Goal: Find specific page/section: Find specific page/section

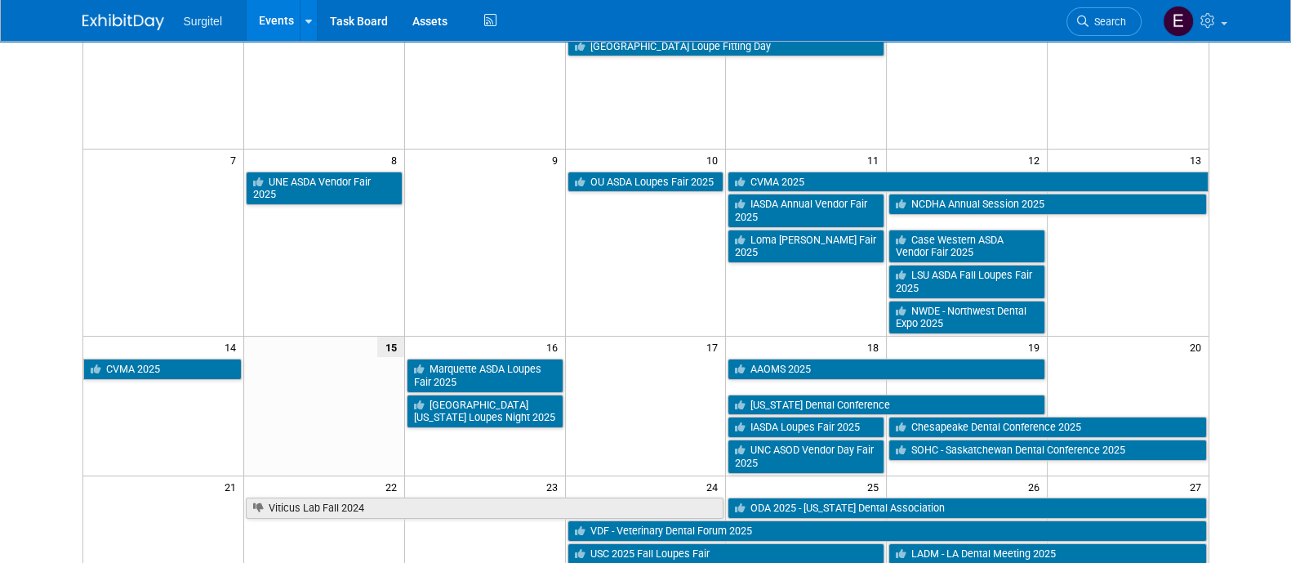
scroll to position [207, 0]
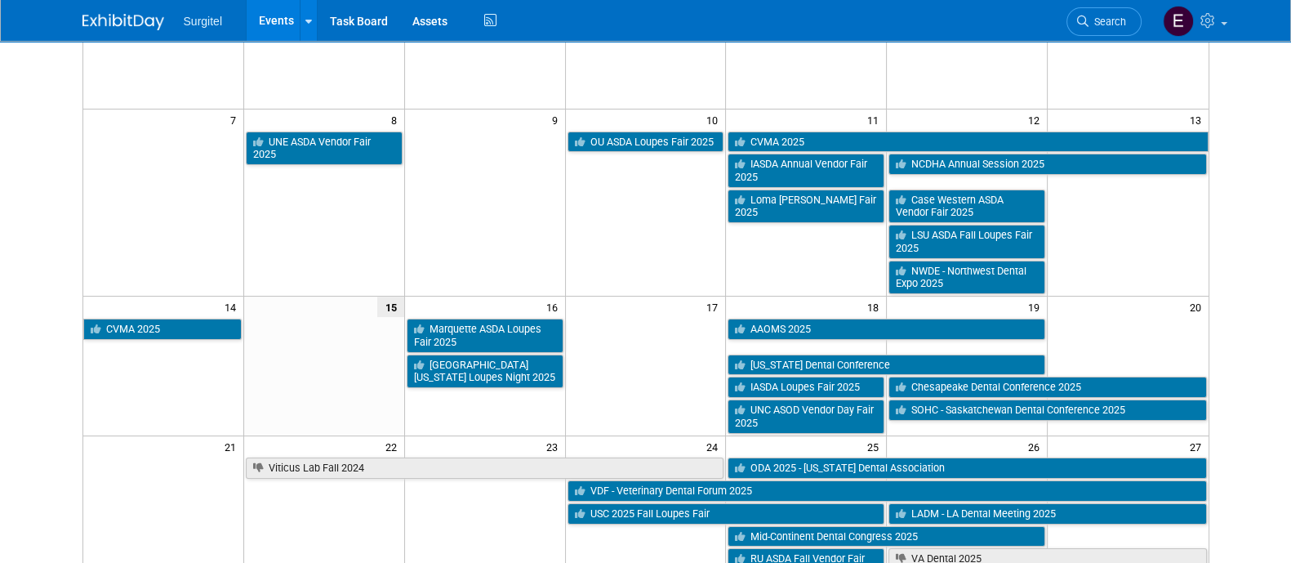
click at [564, 495] on td at bounding box center [484, 553] width 161 height 149
click at [1105, 21] on span "Search" at bounding box center [1108, 22] width 38 height 12
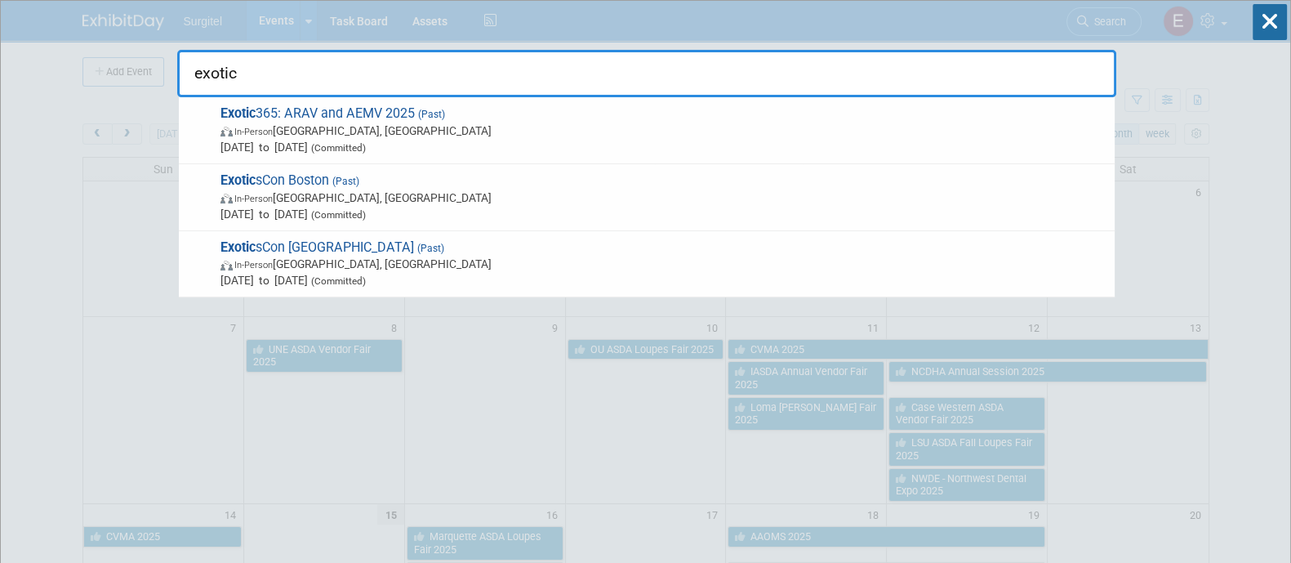
click at [474, 83] on input "exotic" at bounding box center [646, 73] width 939 height 47
type input "e"
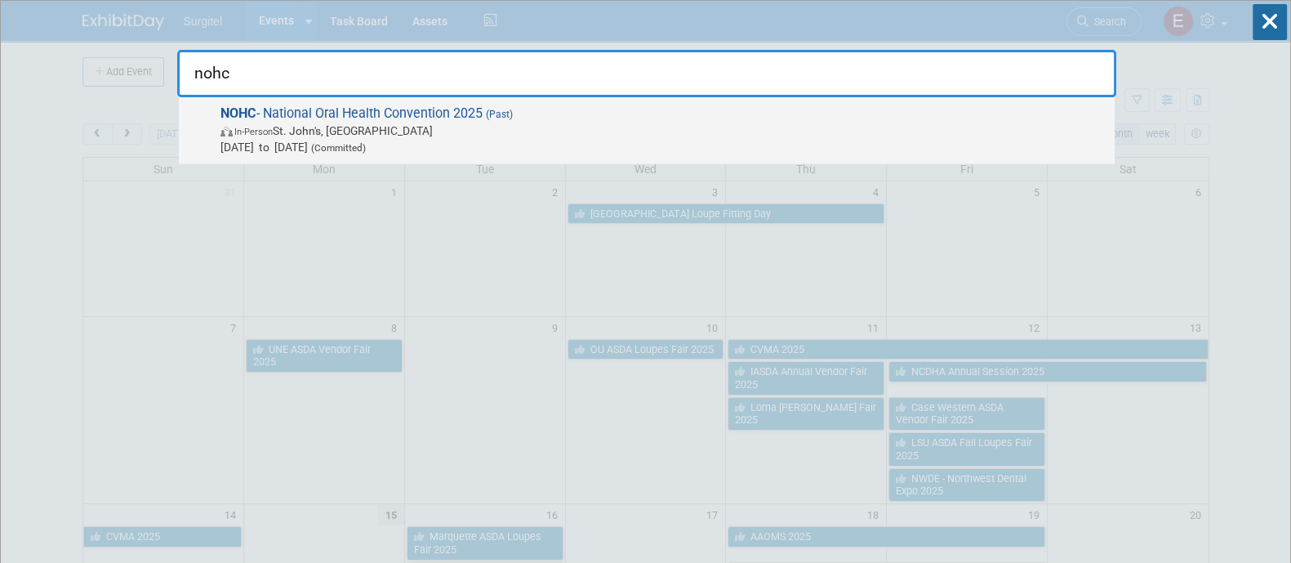
type input "nohc"
click at [490, 120] on span "NOHC - National Oral Health Convention 2025 (Past) In-Person St. John's, Canada…" at bounding box center [661, 130] width 891 height 50
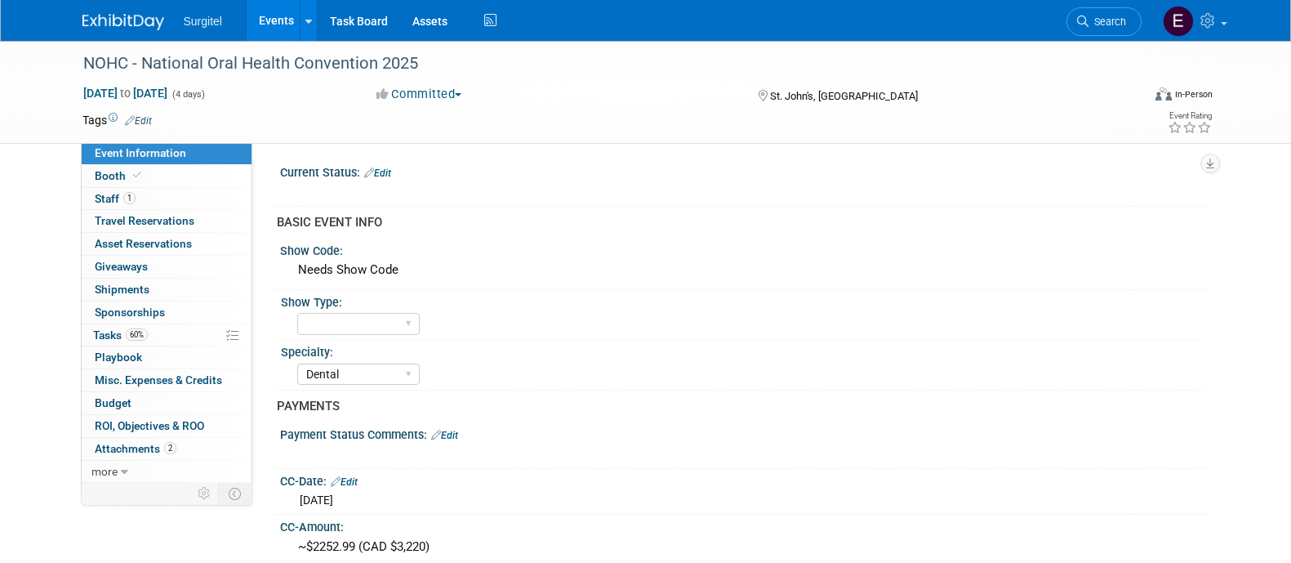
select select "Dental"
select select "Business Cash - 7359"
select select "Yes"
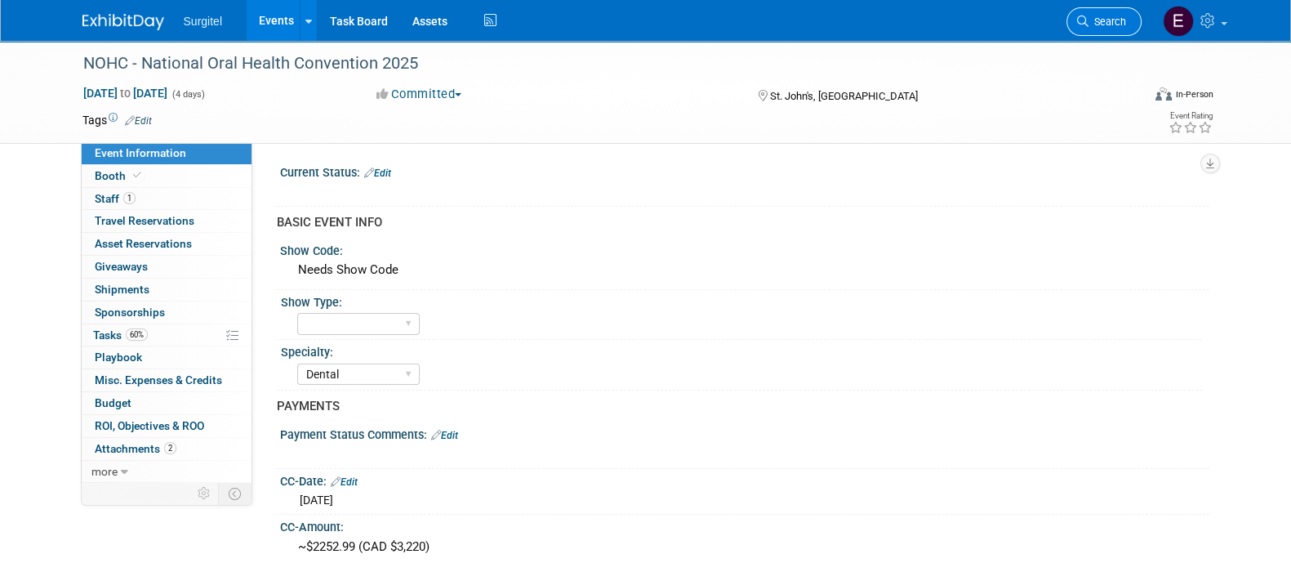
click at [1123, 11] on link "Search" at bounding box center [1104, 21] width 75 height 29
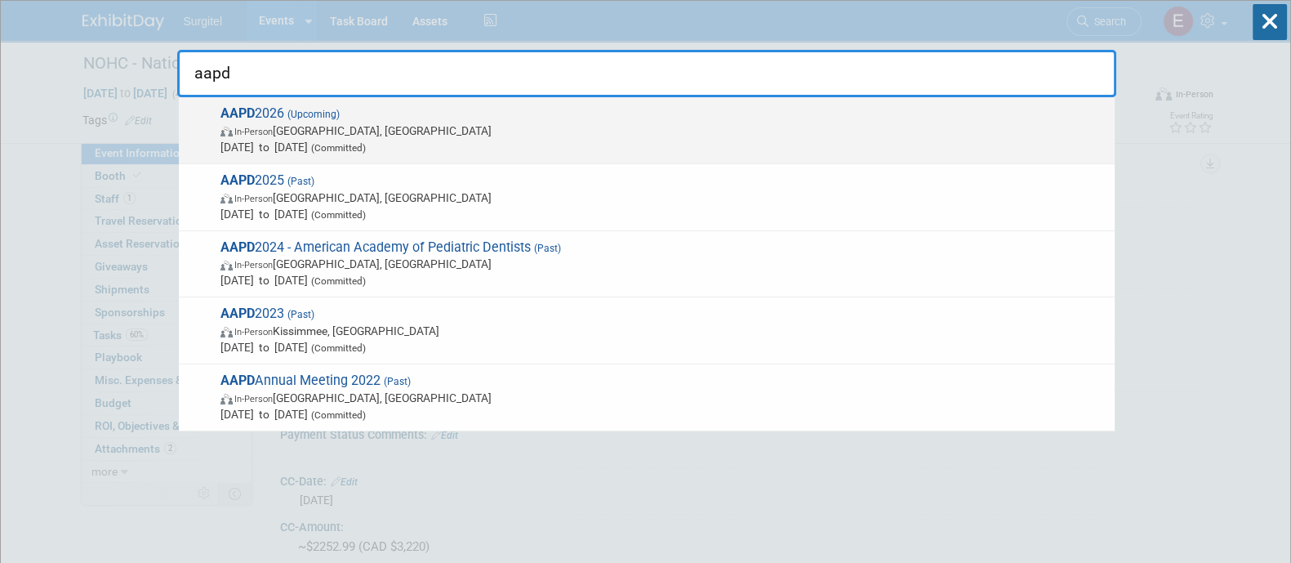
type input "aapd"
click at [605, 139] on span "[DATE] to [DATE] (Committed)" at bounding box center [664, 147] width 886 height 16
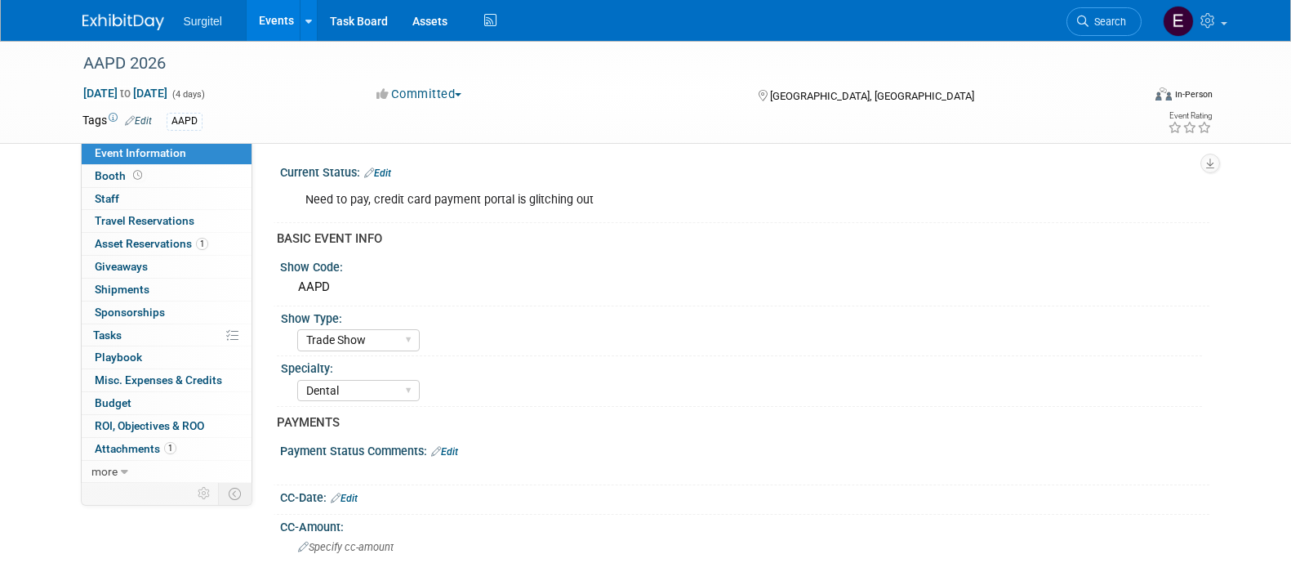
select select "Trade Show"
select select "Dental"
select select "No"
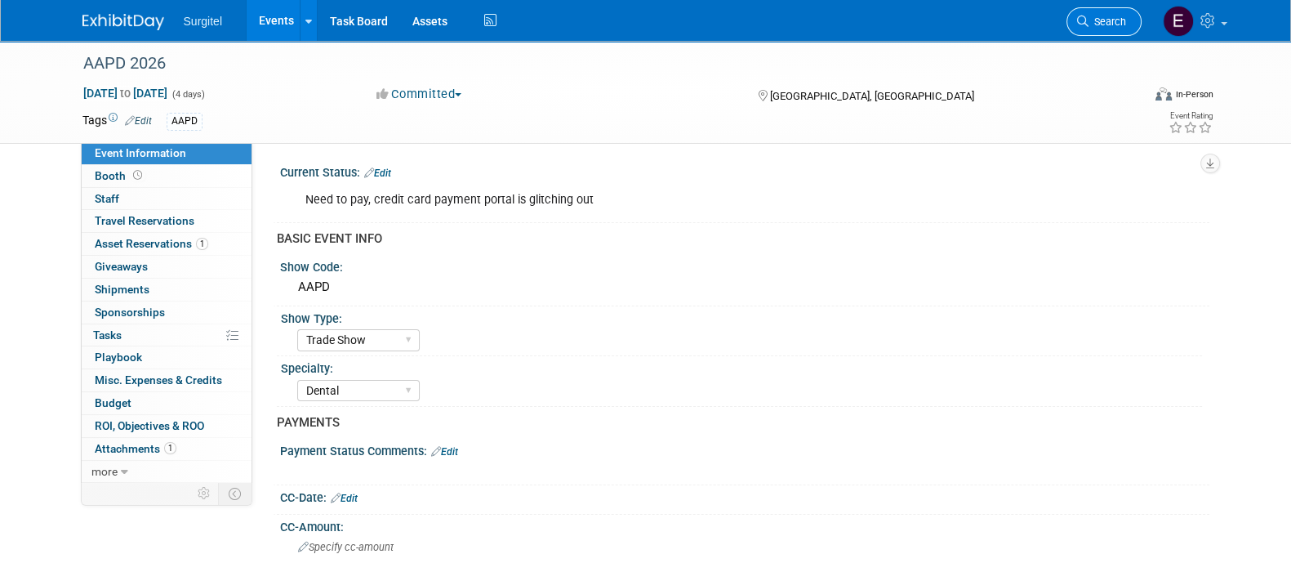
click at [1099, 20] on span "Search" at bounding box center [1108, 22] width 38 height 12
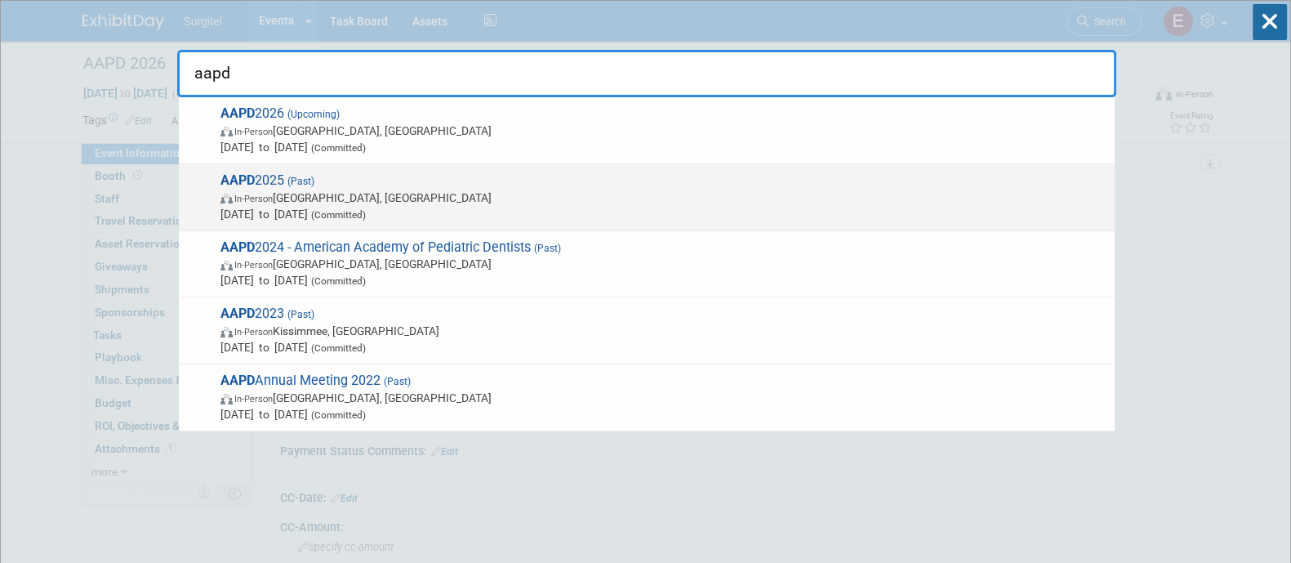
type input "aapd"
click at [853, 200] on span "In-Person Denver, CO" at bounding box center [664, 198] width 886 height 16
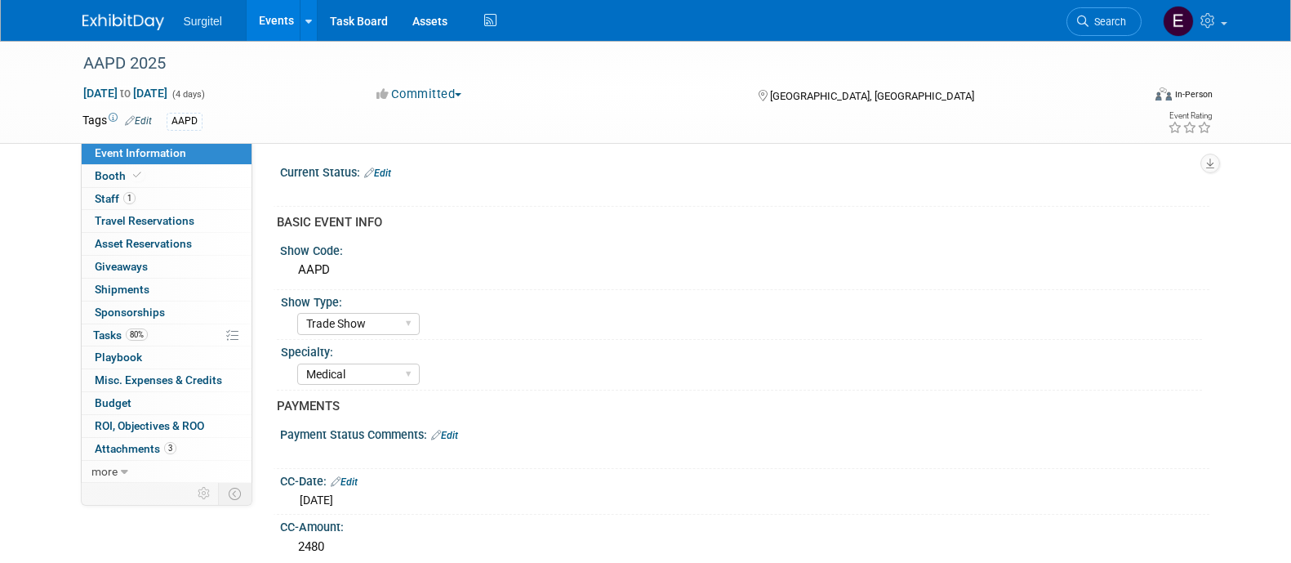
select select "Trade Show"
select select "Medical"
select select "Rewards - 12003"
select select "Yes"
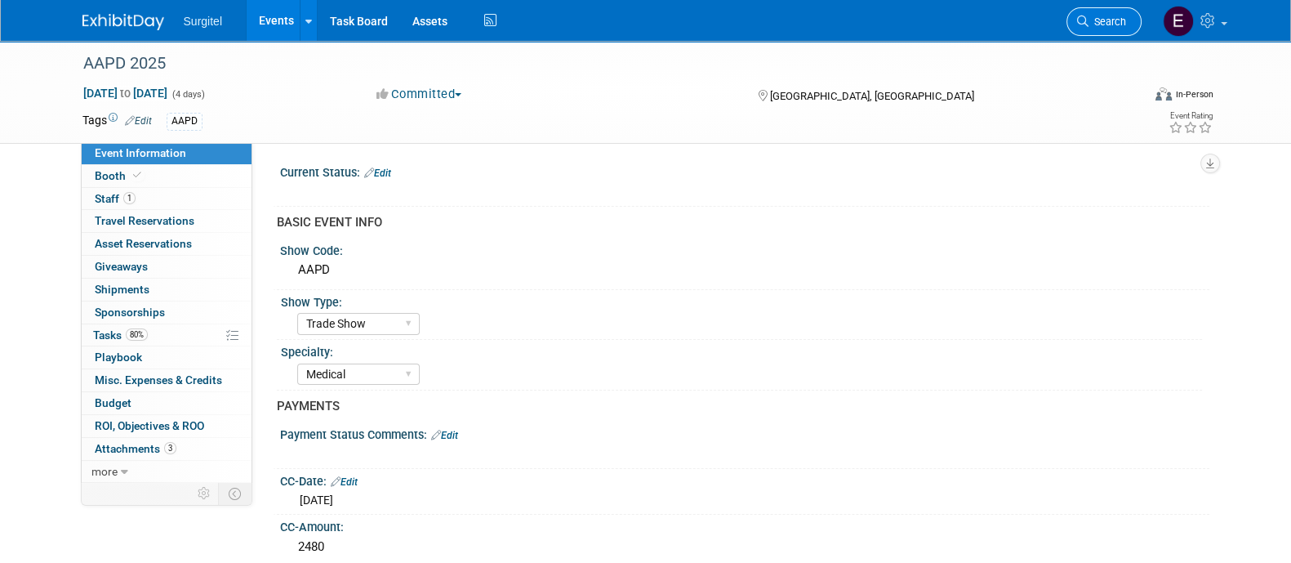
click at [1111, 34] on link "Search" at bounding box center [1104, 21] width 75 height 29
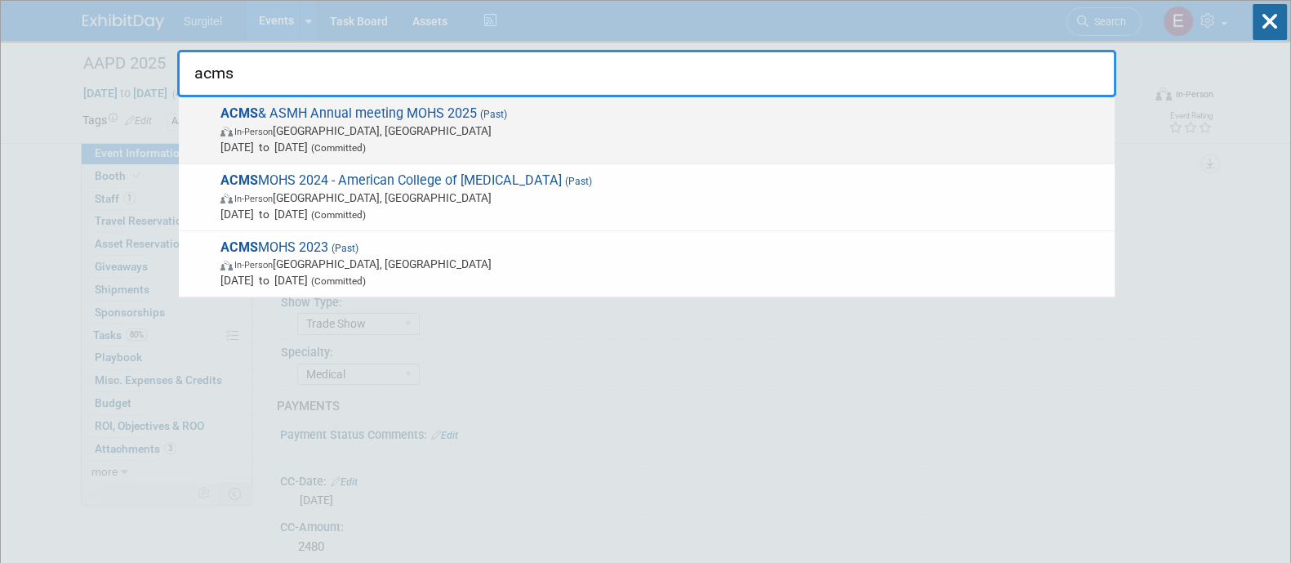
type input "acms"
click at [306, 116] on span "ACMS & ASMH Annual meeting MOHS 2025 (Past) In-Person Nashville, TN May 15, 202…" at bounding box center [661, 130] width 891 height 50
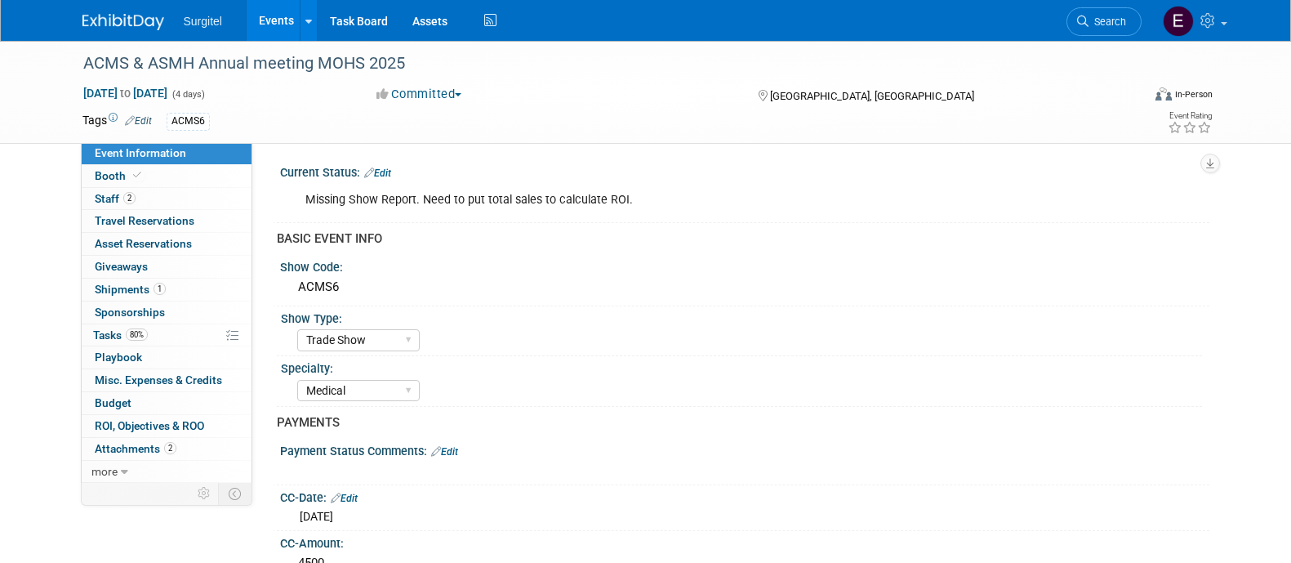
select select "Trade Show"
select select "Medical"
select select "Rewards - 12003"
select select "Yes"
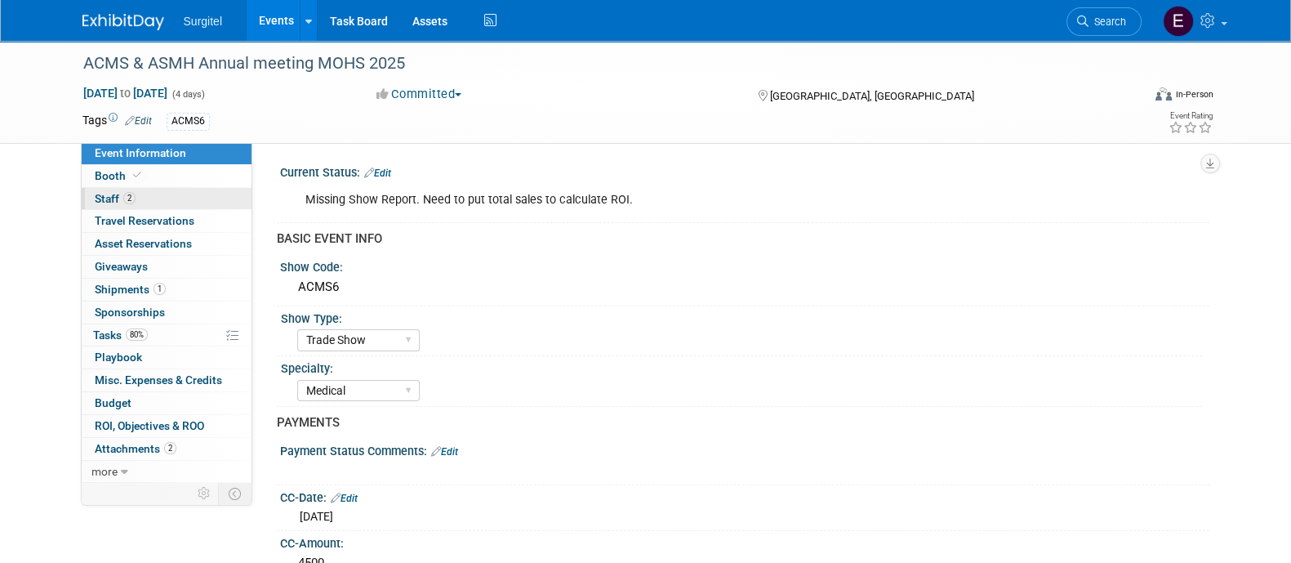
click at [205, 194] on link "2 Staff 2" at bounding box center [167, 199] width 170 height 22
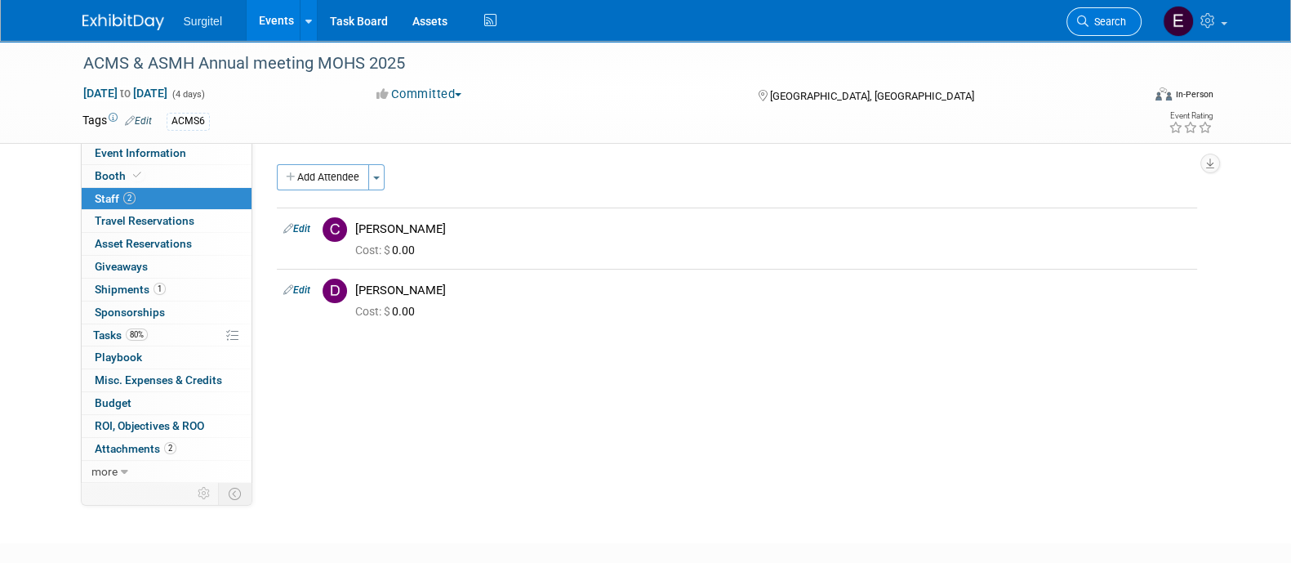
click at [1097, 21] on span "Search" at bounding box center [1108, 22] width 38 height 12
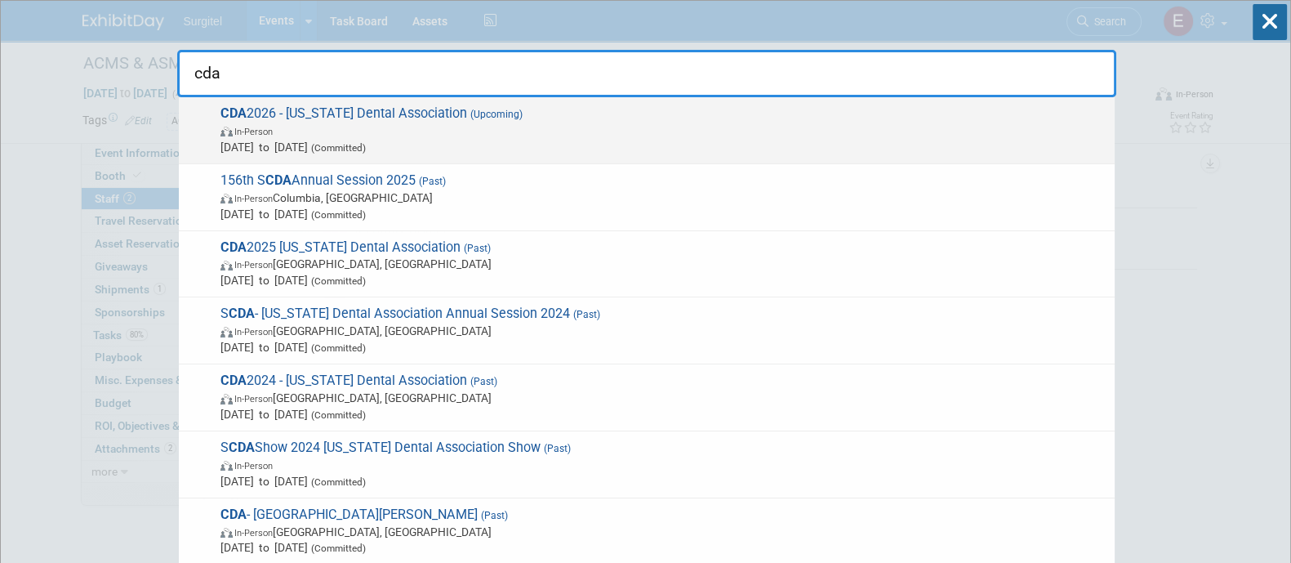
type input "cda"
click at [385, 157] on div "CDA 2026 - California Dental Association (Upcoming) In-Person May 14, 2026 to M…" at bounding box center [647, 130] width 936 height 67
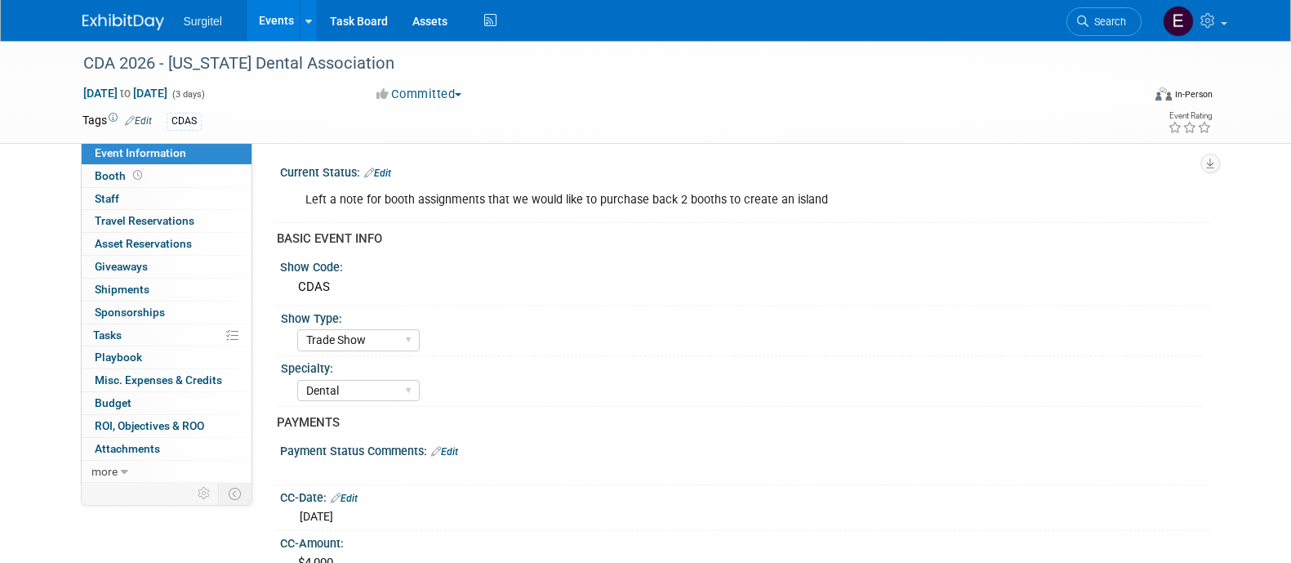
select select "Trade Show"
select select "Dental"
select select "SkyMiles - 93008"
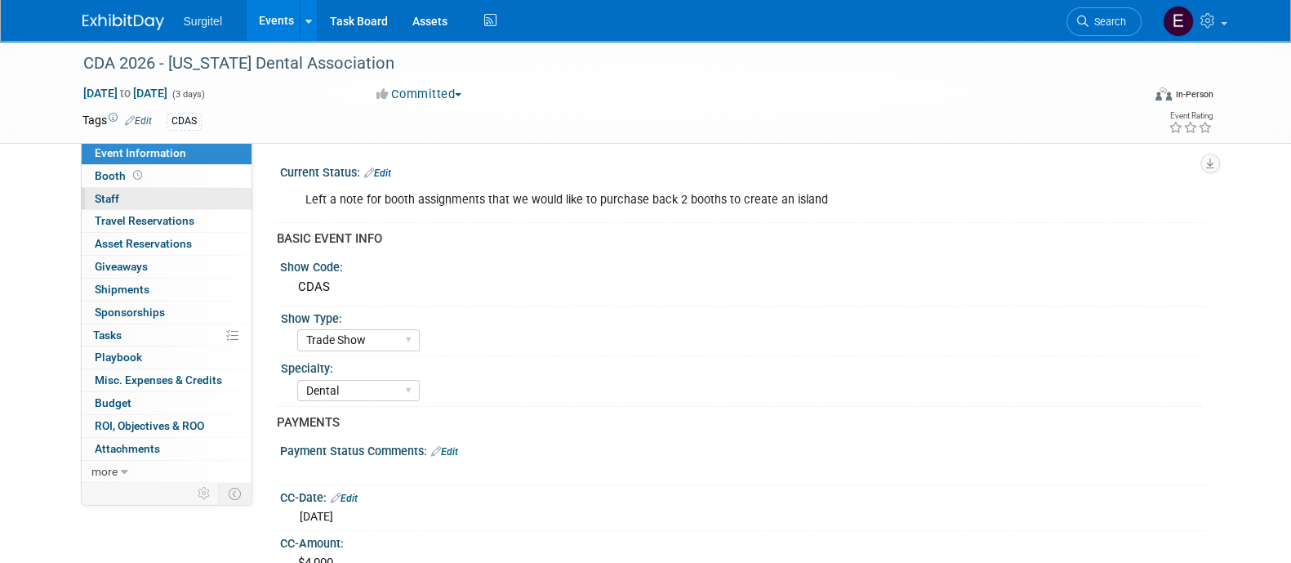
click at [181, 203] on link "0 Staff 0" at bounding box center [167, 199] width 170 height 22
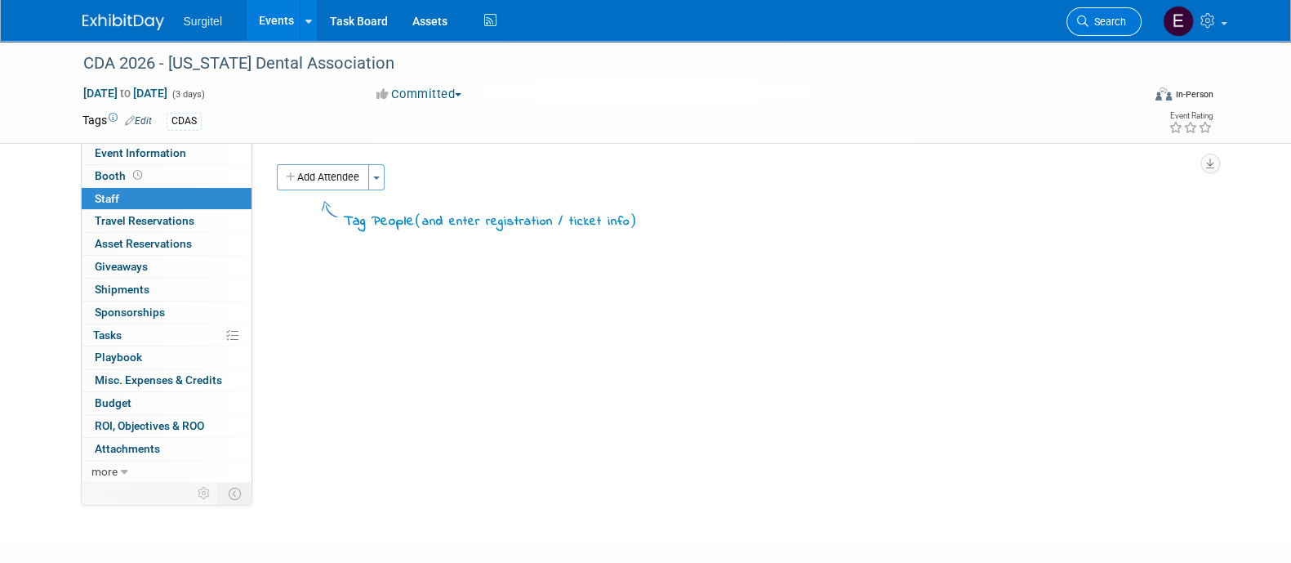
click at [1092, 21] on span "Search" at bounding box center [1108, 22] width 38 height 12
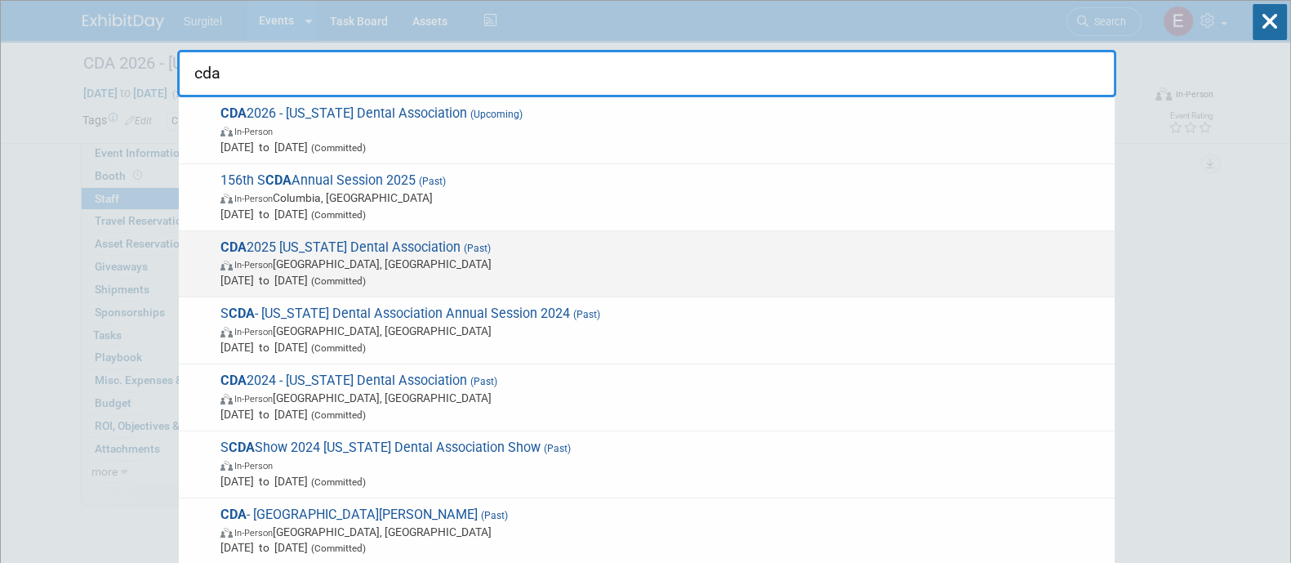
type input "cda"
click at [743, 287] on span "[DATE] to [DATE] (Committed)" at bounding box center [664, 280] width 886 height 16
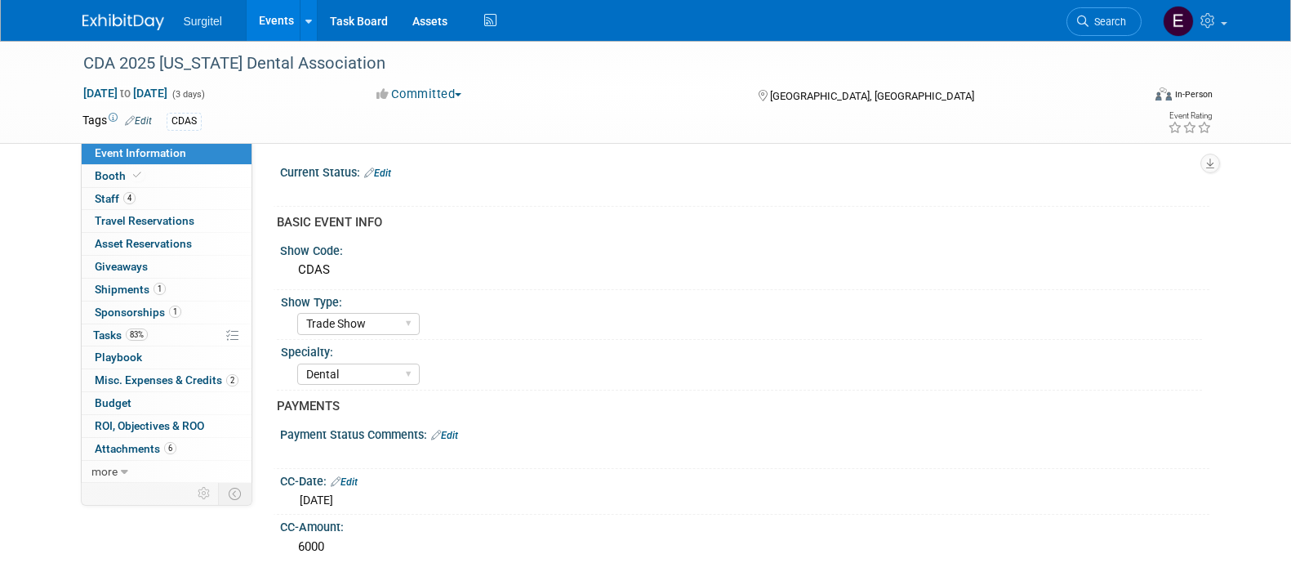
select select "Trade Show"
select select "Dental"
select select "SkyMiles - 93008"
select select "No"
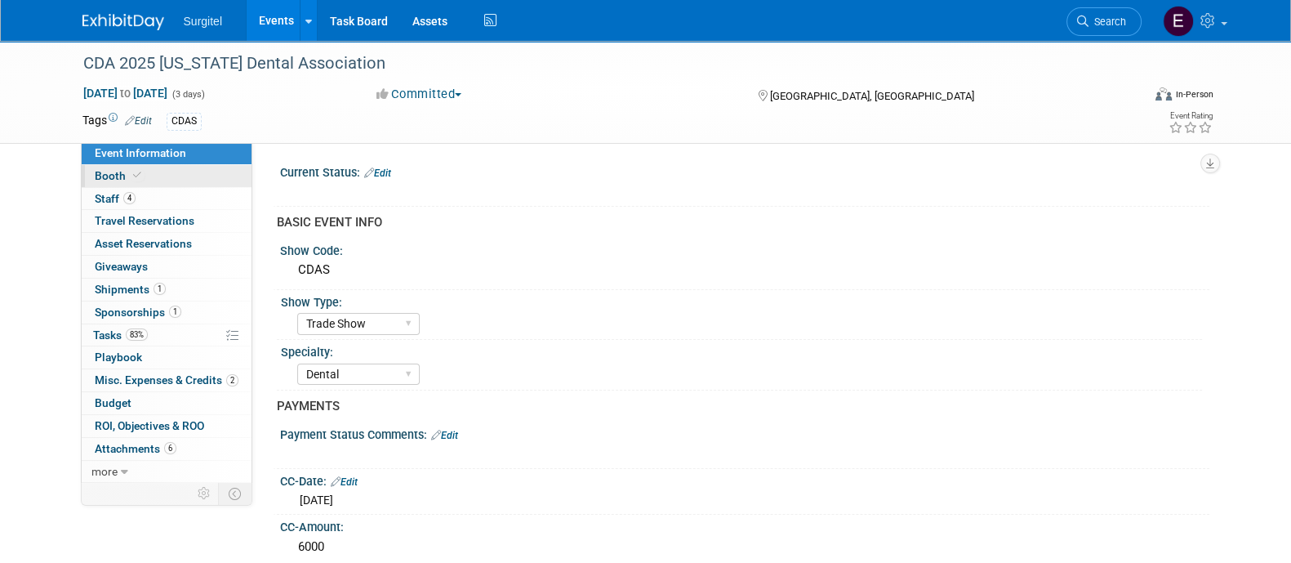
click at [199, 185] on link "Booth" at bounding box center [167, 176] width 170 height 22
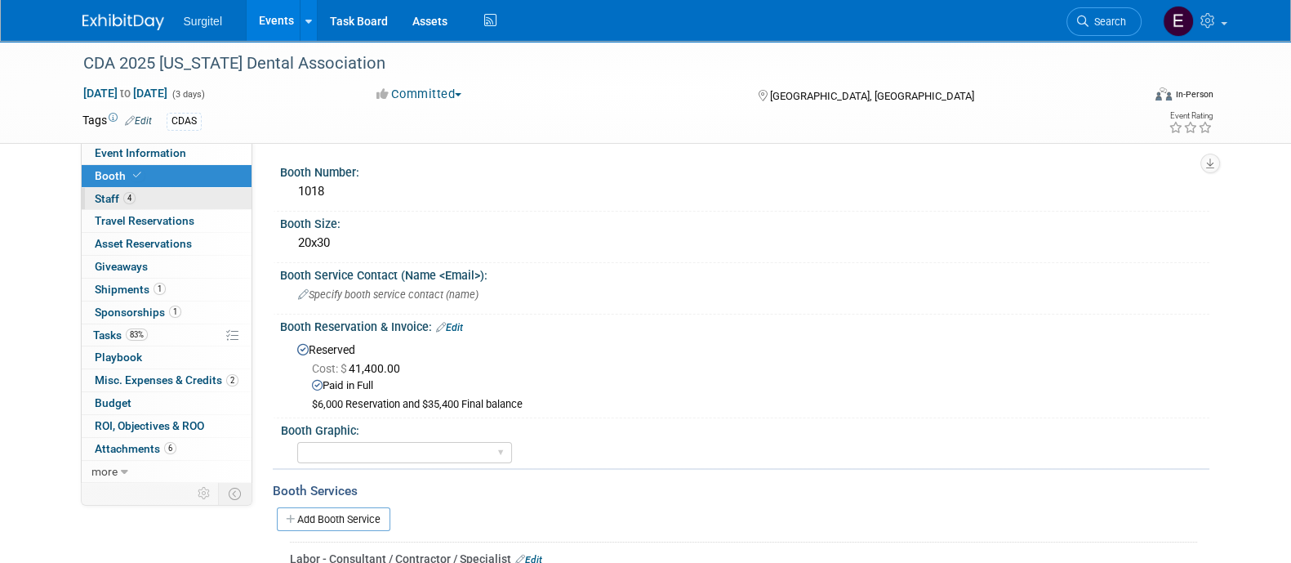
click at [208, 198] on link "4 Staff 4" at bounding box center [167, 199] width 170 height 22
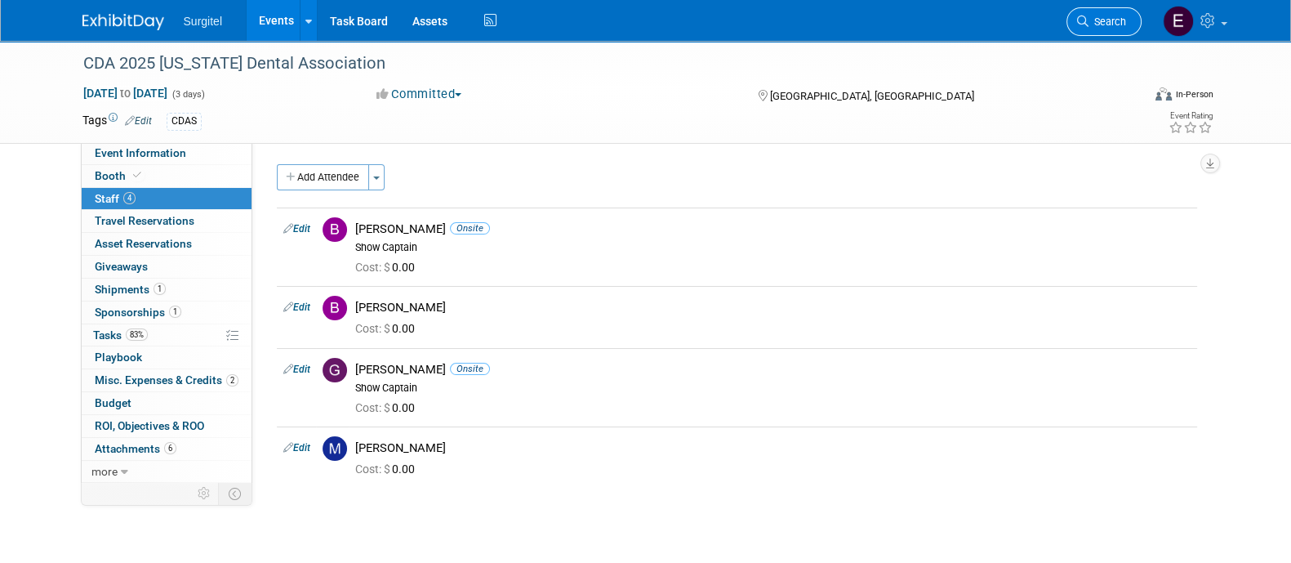
click at [1091, 16] on span "Search" at bounding box center [1108, 22] width 38 height 12
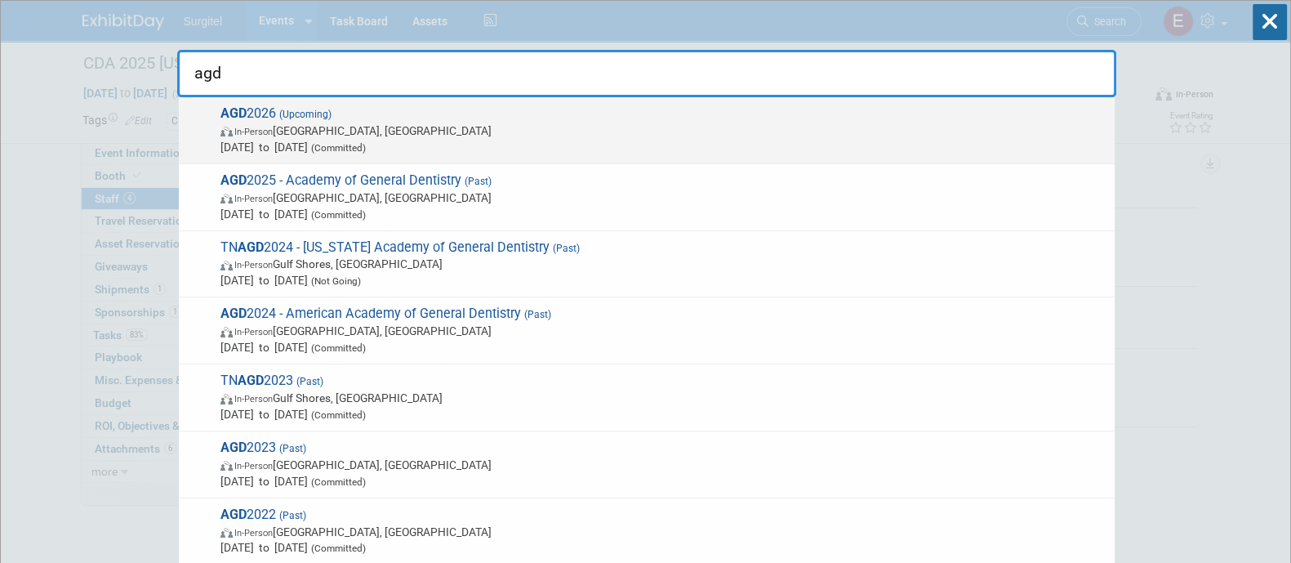
type input "agd"
click at [604, 154] on div "AGD 2026 (Upcoming) In-Person Las Vegas, NV Jun 24, 2026 to Jun 27, 2026 (Commi…" at bounding box center [647, 130] width 936 height 67
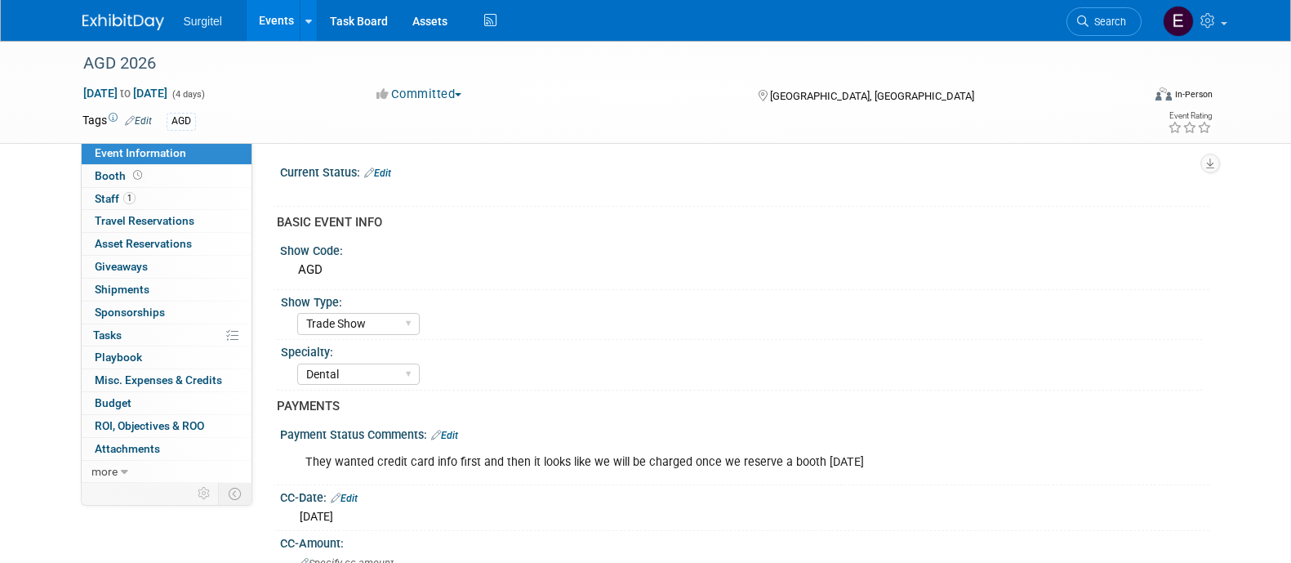
select select "Trade Show"
select select "Dental"
select select "Rewards - 12003"
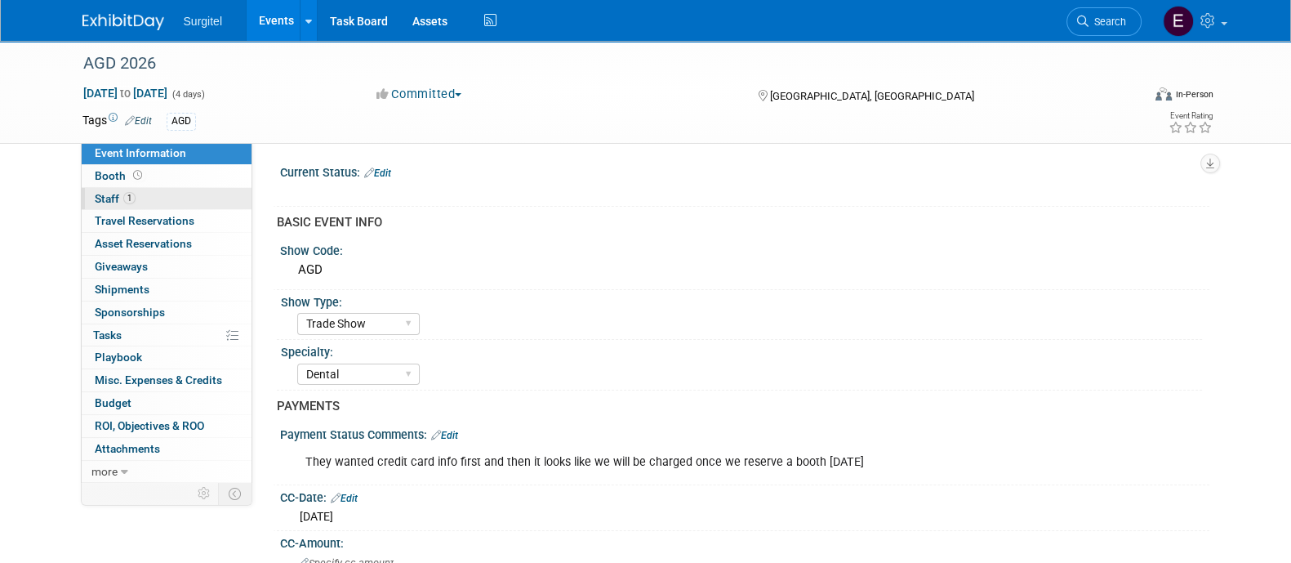
click at [163, 194] on link "1 Staff 1" at bounding box center [167, 199] width 170 height 22
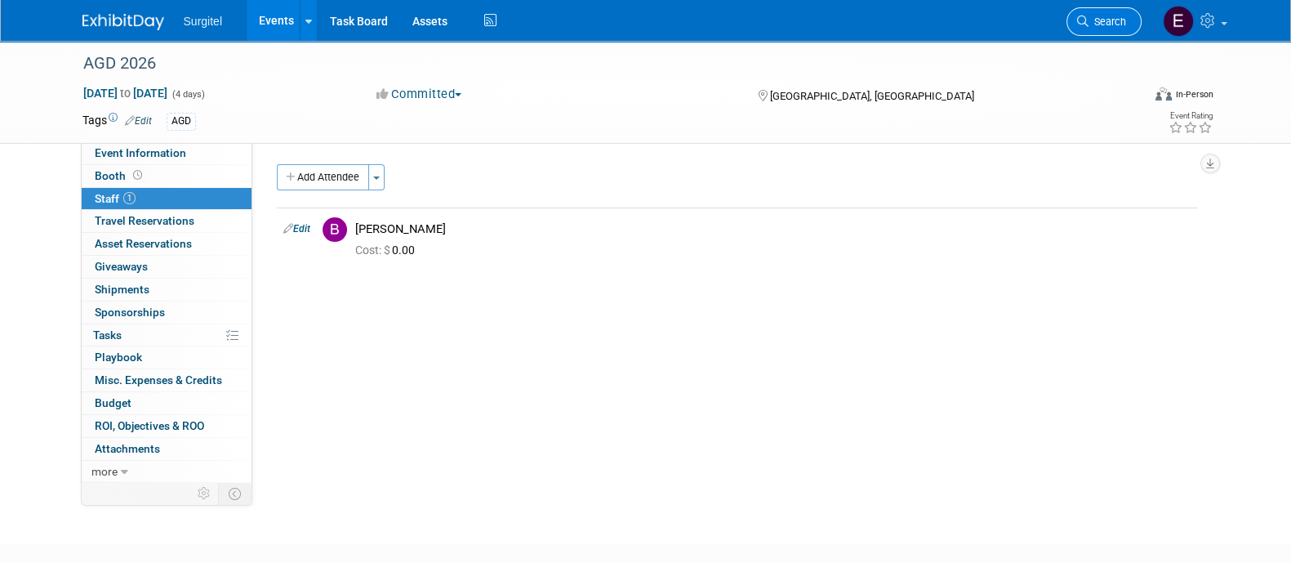
click at [1095, 26] on span "Search" at bounding box center [1108, 22] width 38 height 12
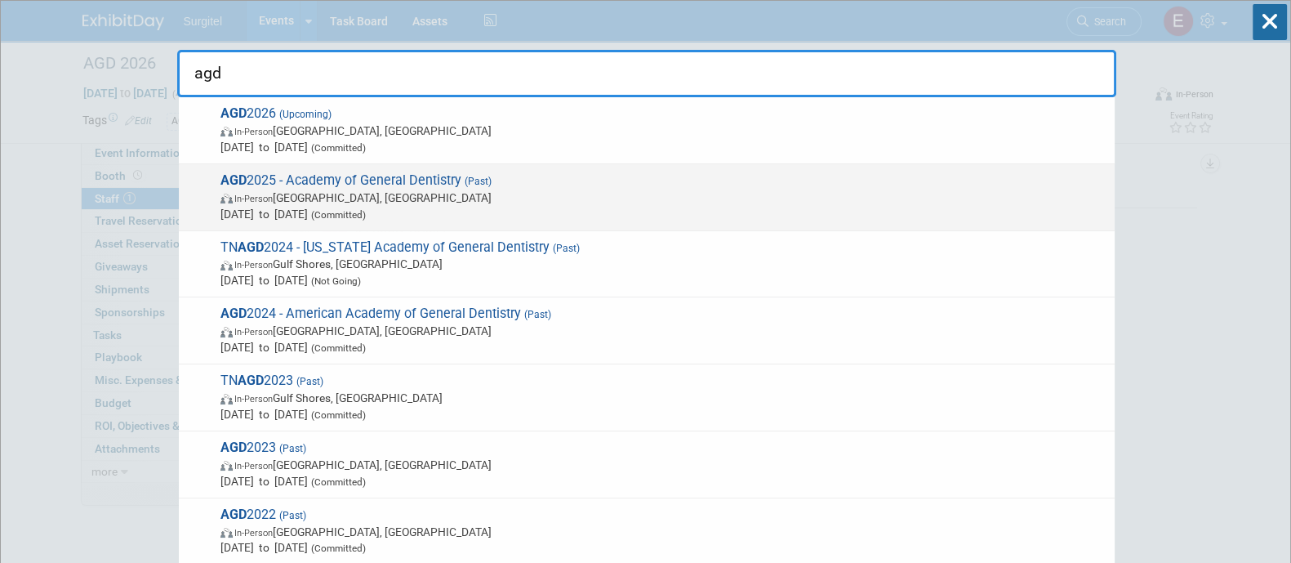
type input "agd"
click at [729, 198] on span "In-Person [GEOGRAPHIC_DATA], [GEOGRAPHIC_DATA]" at bounding box center [664, 198] width 886 height 16
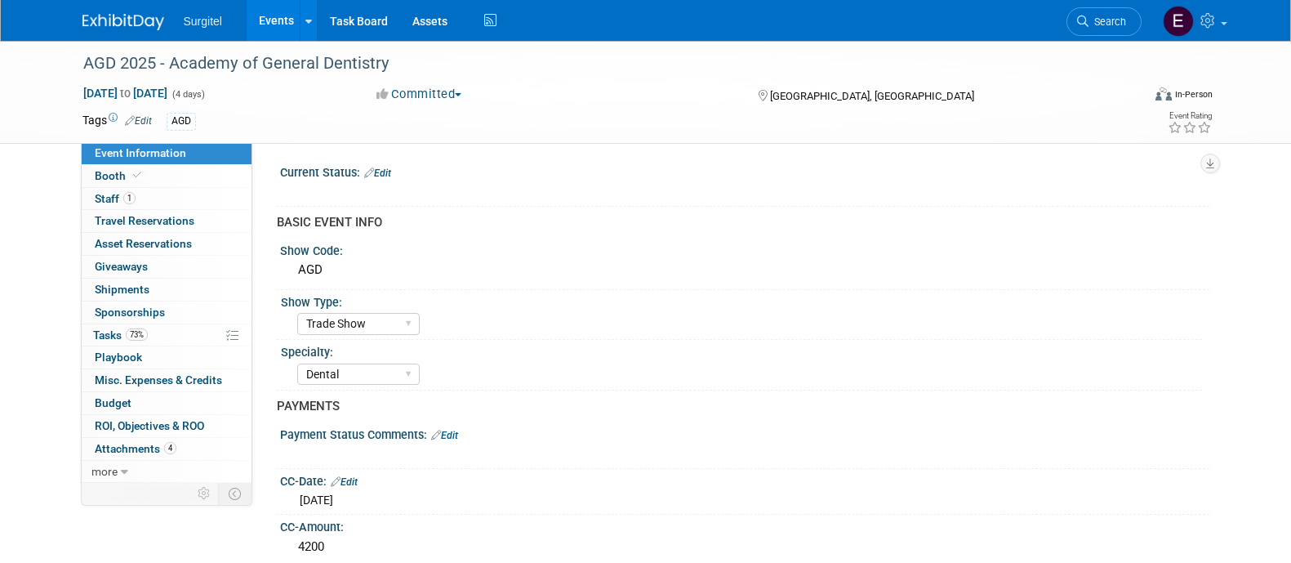
select select "Trade Show"
select select "Dental"
select select "Rewards - 12003"
select select "Yes"
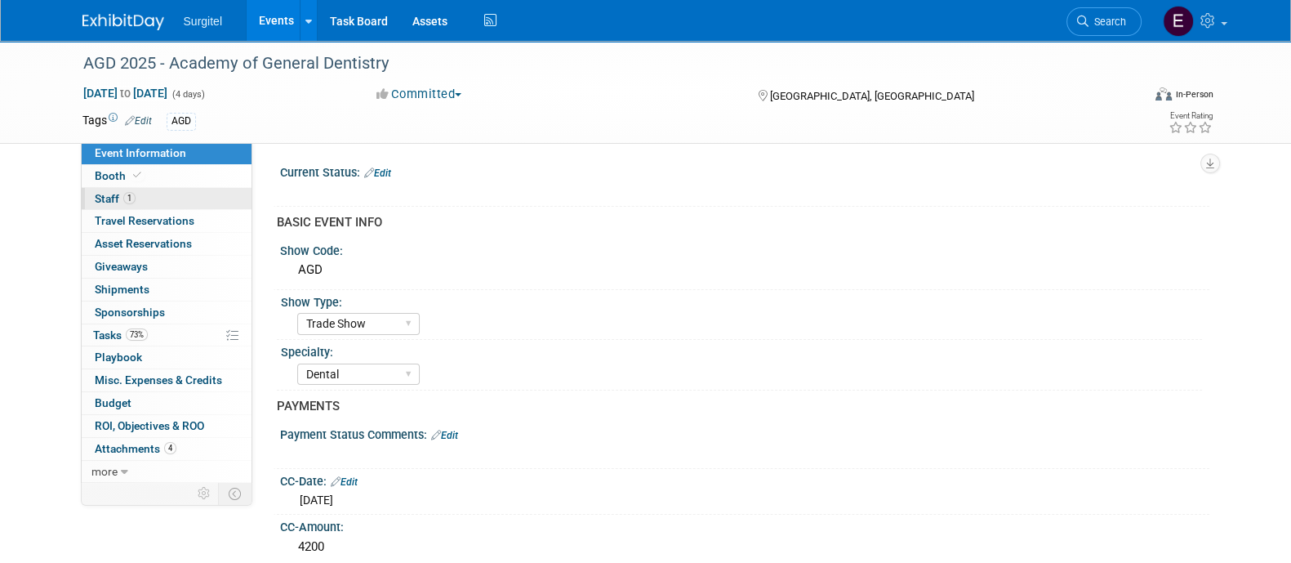
click at [154, 200] on link "1 Staff 1" at bounding box center [167, 199] width 170 height 22
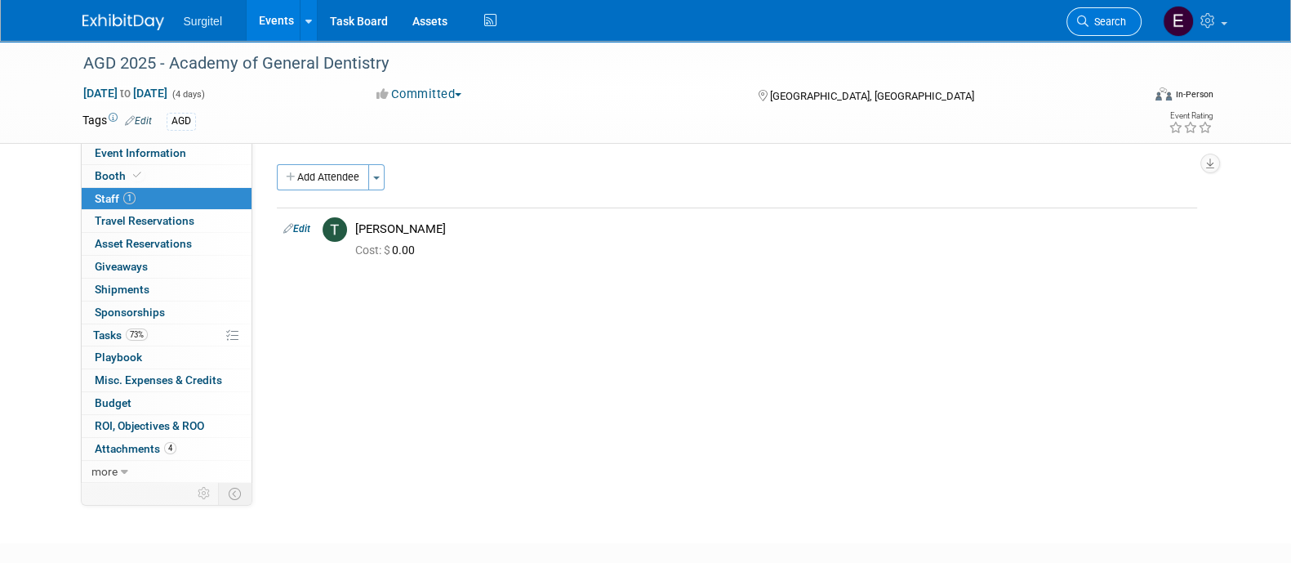
click at [1128, 17] on link "Search" at bounding box center [1104, 21] width 75 height 29
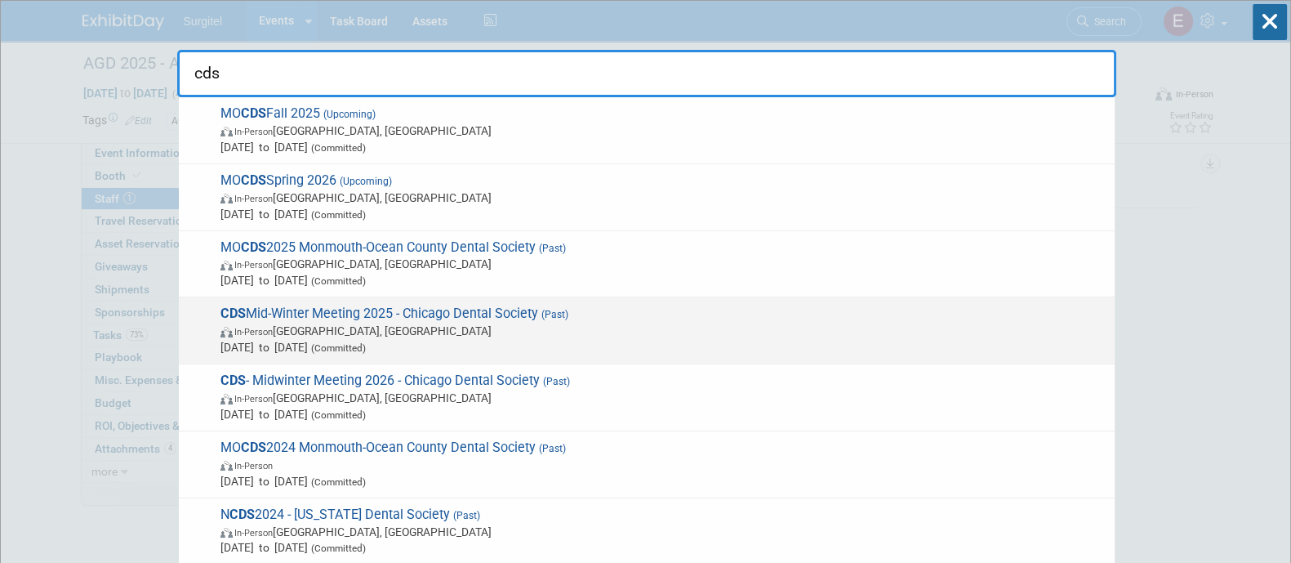
type input "cds"
click at [506, 328] on span "In-Person Chicago, IL" at bounding box center [664, 331] width 886 height 16
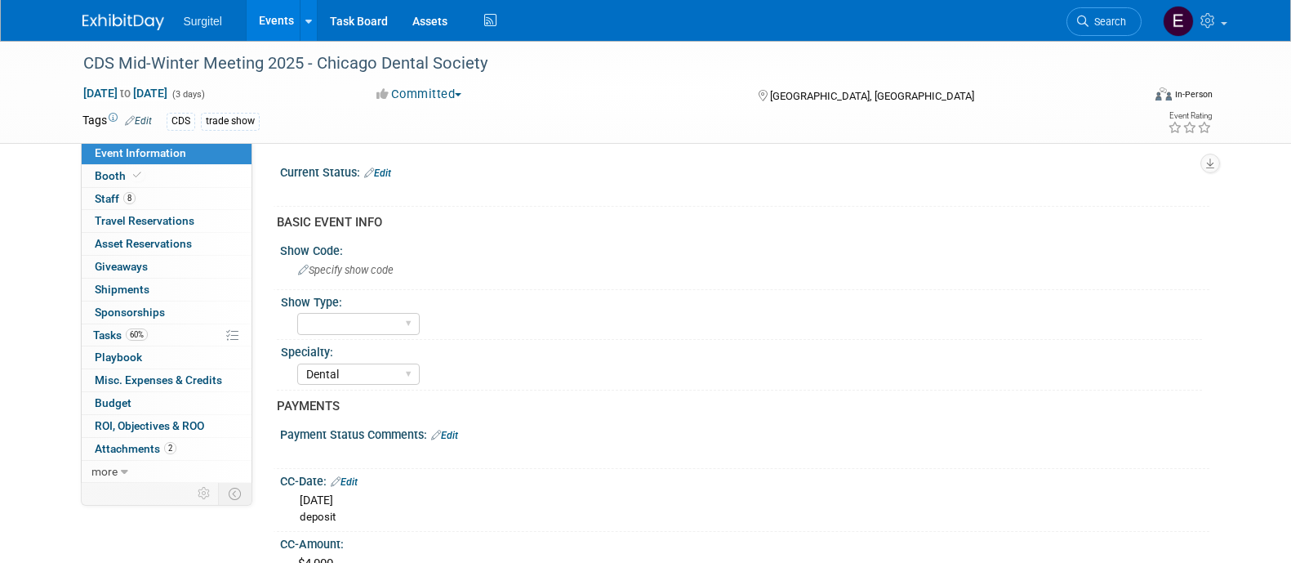
select select "Dental"
select select "Rewards - 12003"
select select "Yes"
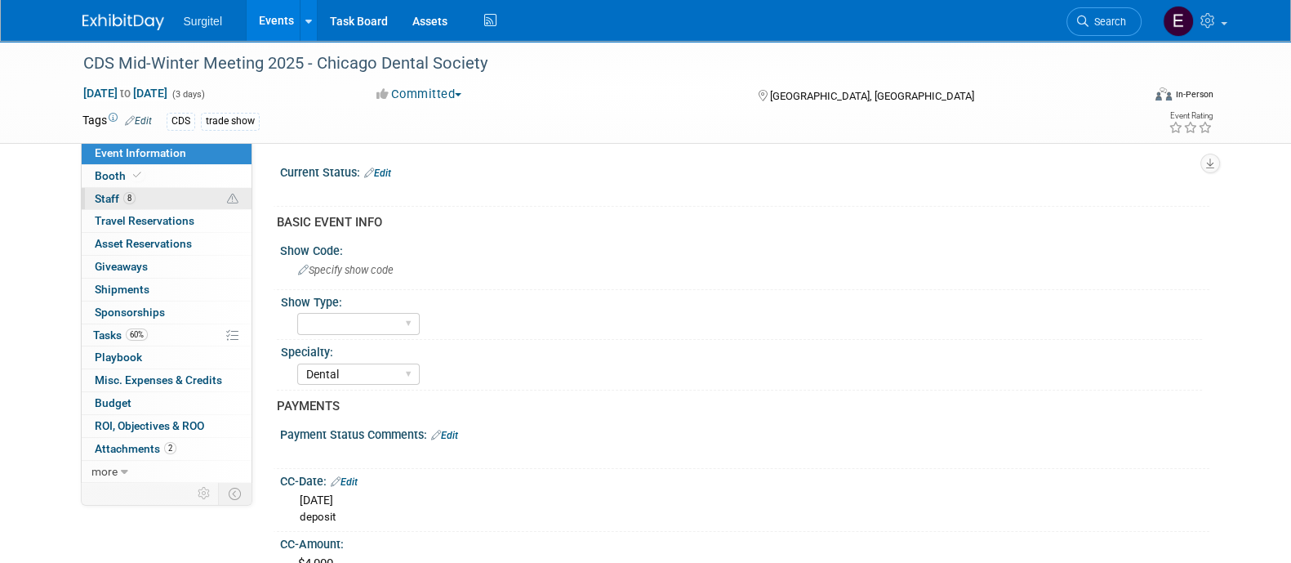
click at [127, 190] on link "8 Staff 8" at bounding box center [167, 199] width 170 height 22
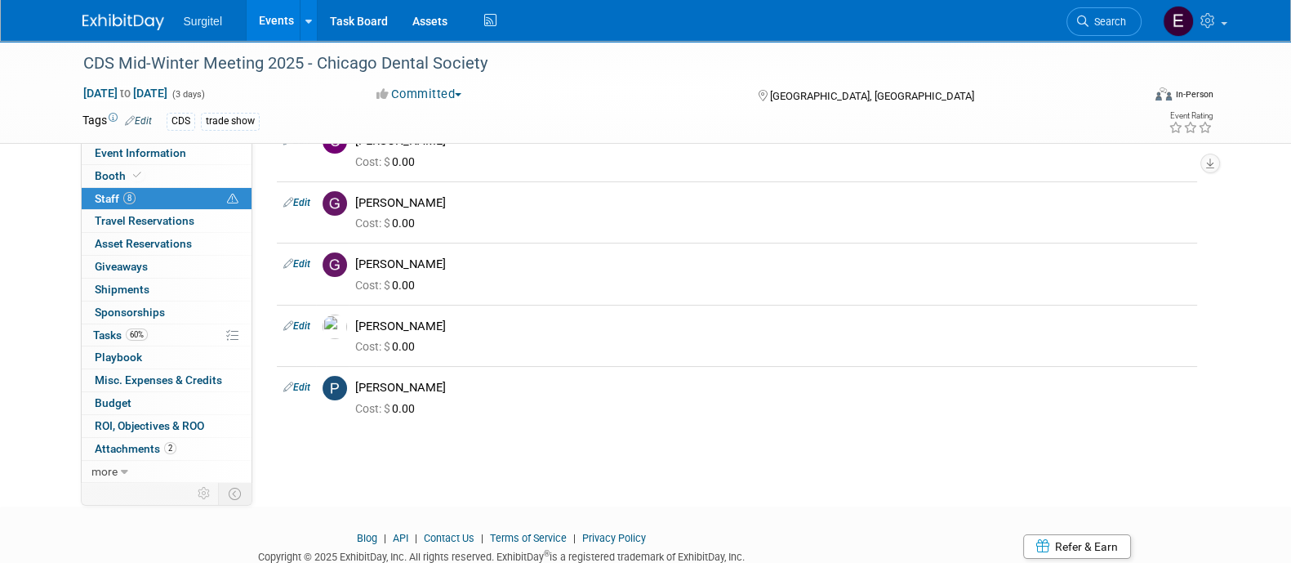
scroll to position [323, 0]
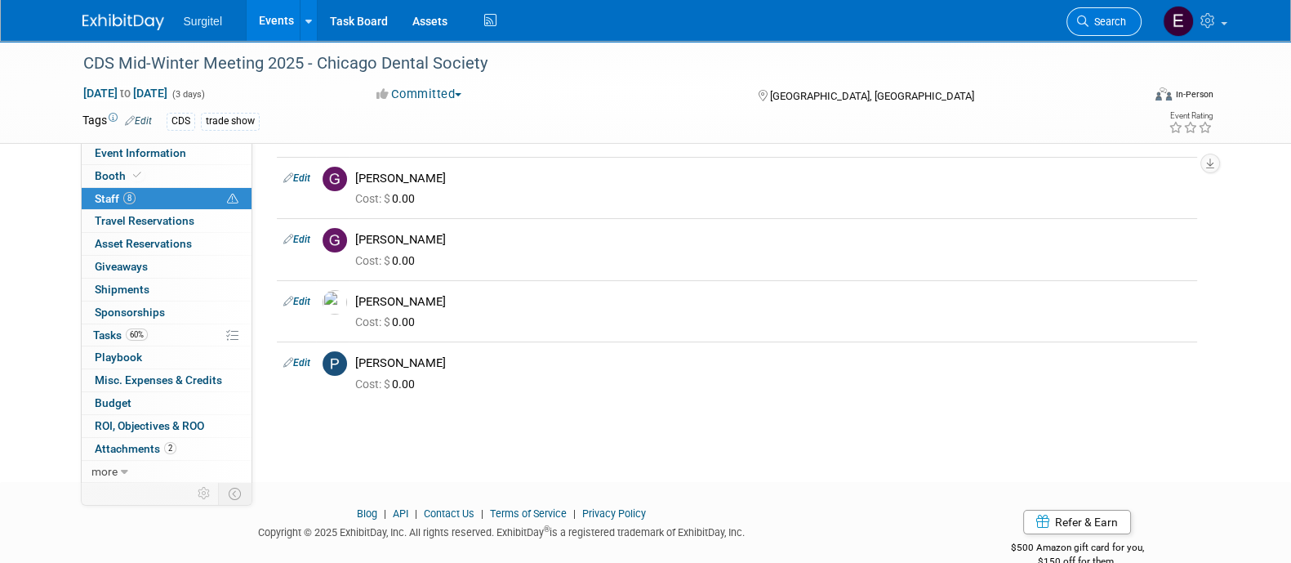
click at [1086, 29] on link "Search" at bounding box center [1104, 21] width 75 height 29
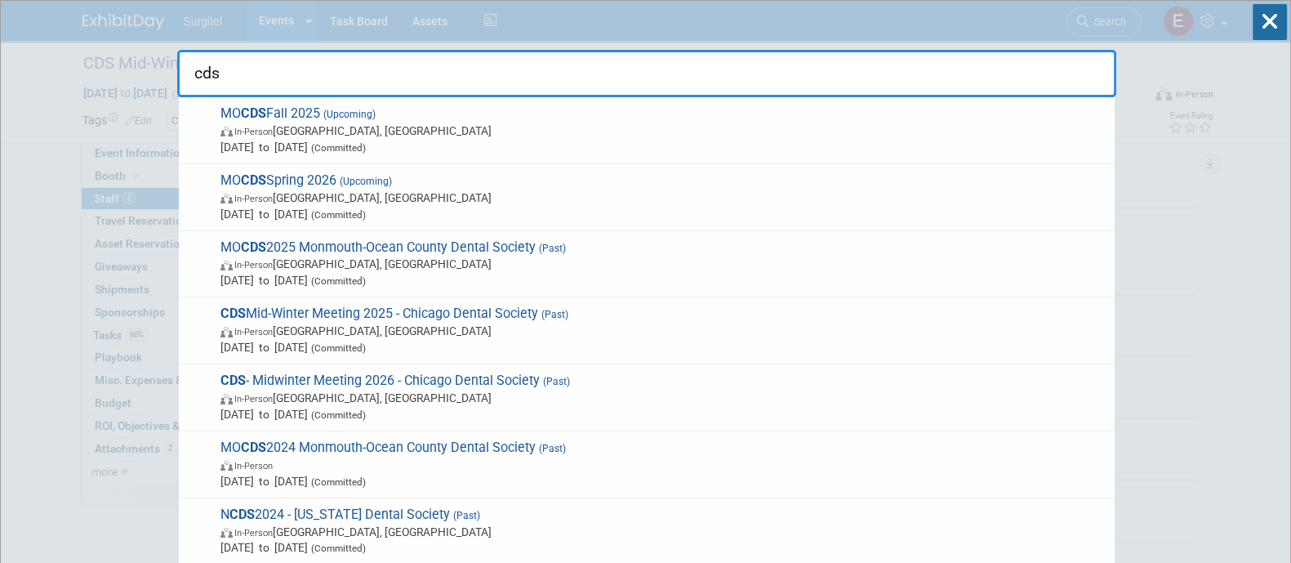
click at [841, 71] on input "cds" at bounding box center [646, 73] width 939 height 47
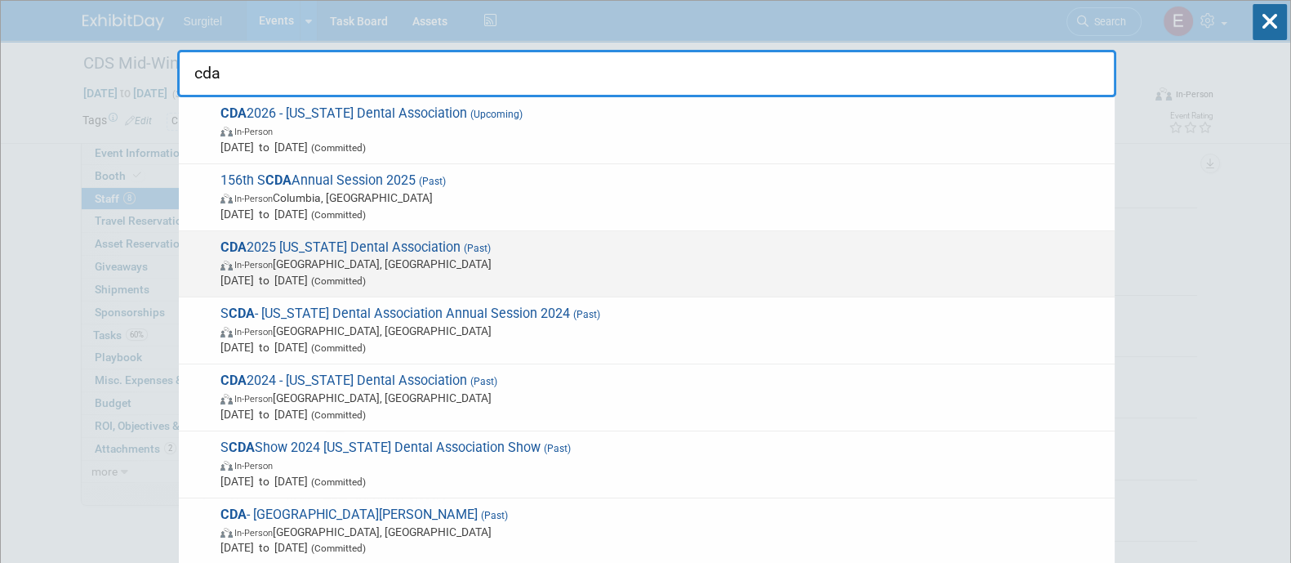
type input "cda"
click at [760, 235] on div "CDA 2025 [US_STATE] Dental Association (Past) In-Person [GEOGRAPHIC_DATA], [GEO…" at bounding box center [647, 264] width 936 height 67
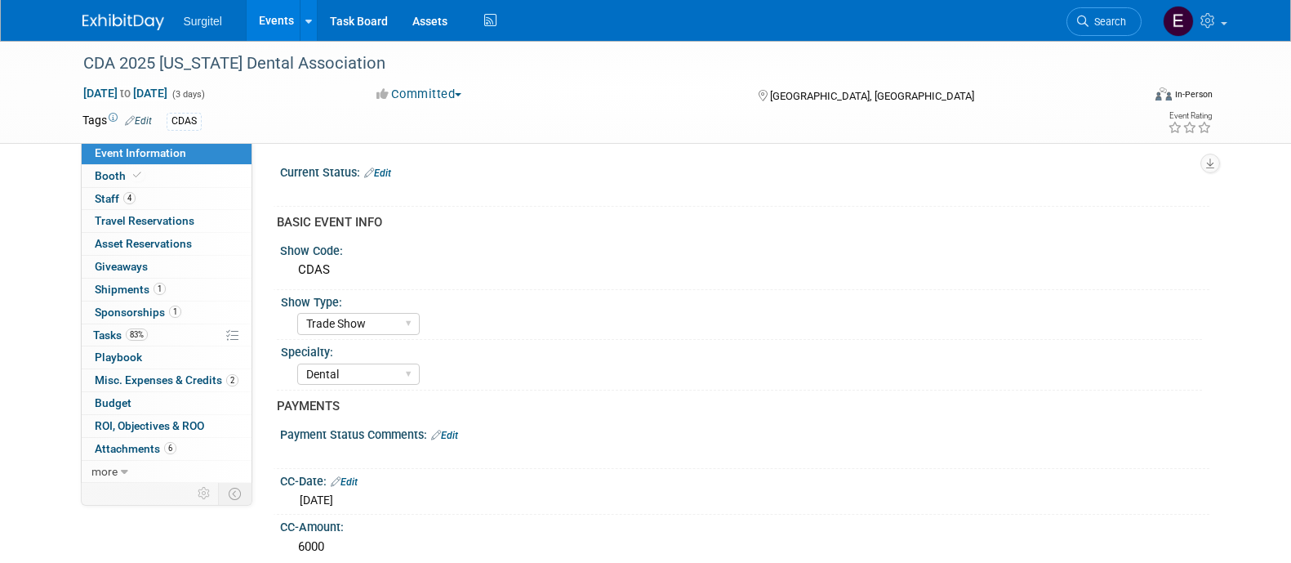
select select "Trade Show"
select select "Dental"
select select "SkyMiles - 93008"
select select "No"
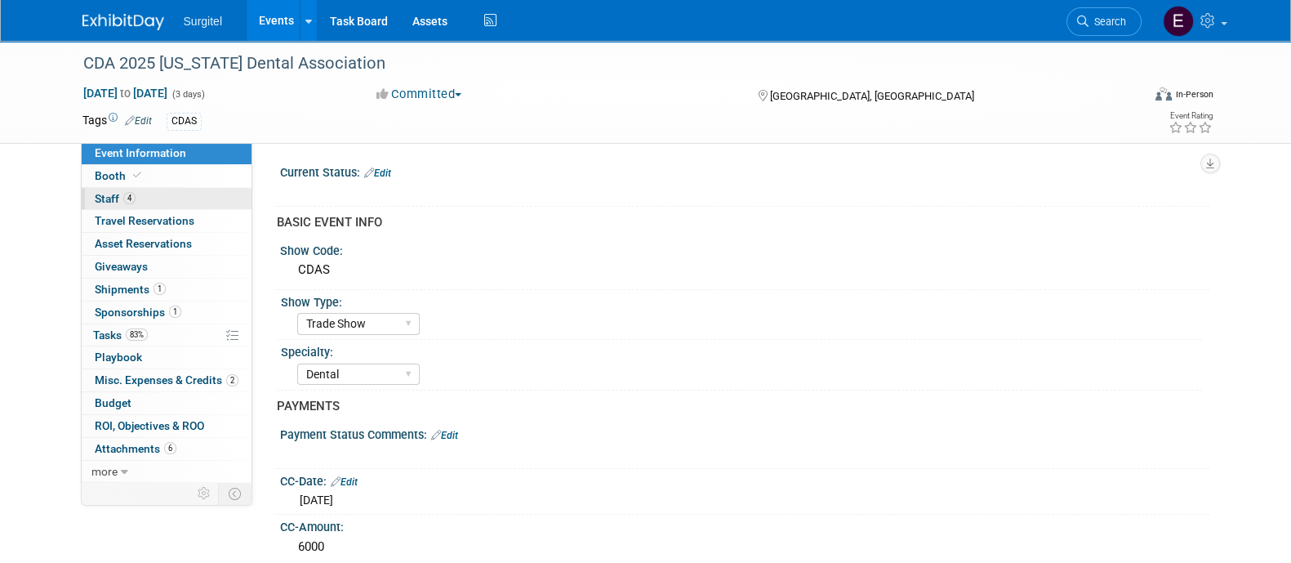
click at [199, 199] on link "4 Staff 4" at bounding box center [167, 199] width 170 height 22
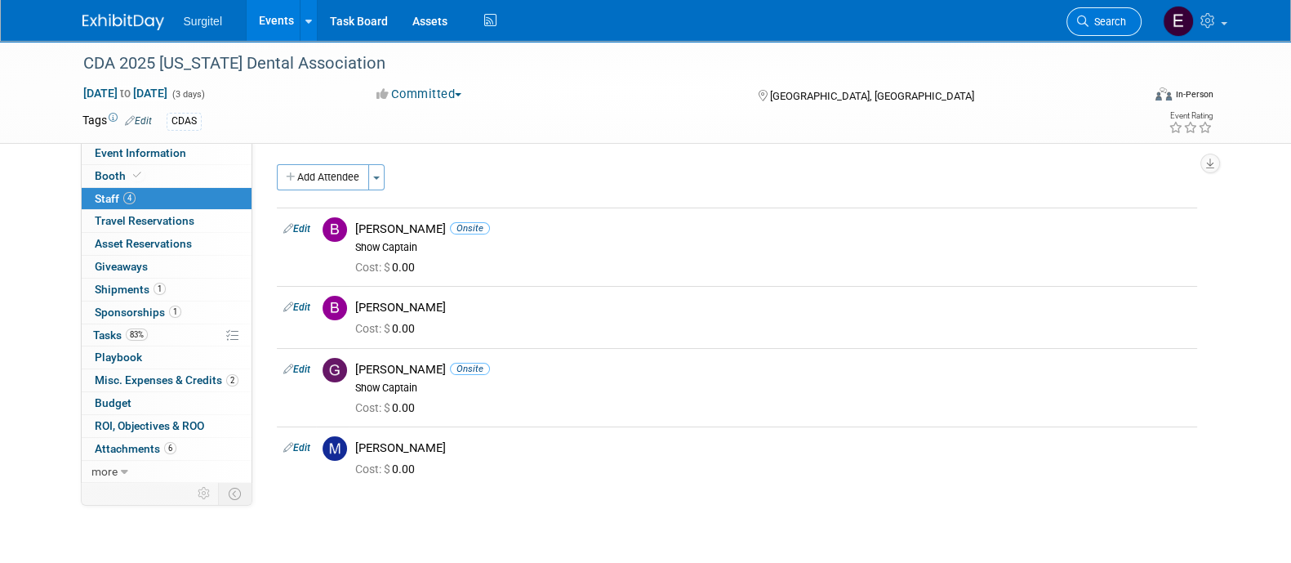
click at [1090, 19] on span "Search" at bounding box center [1108, 22] width 38 height 12
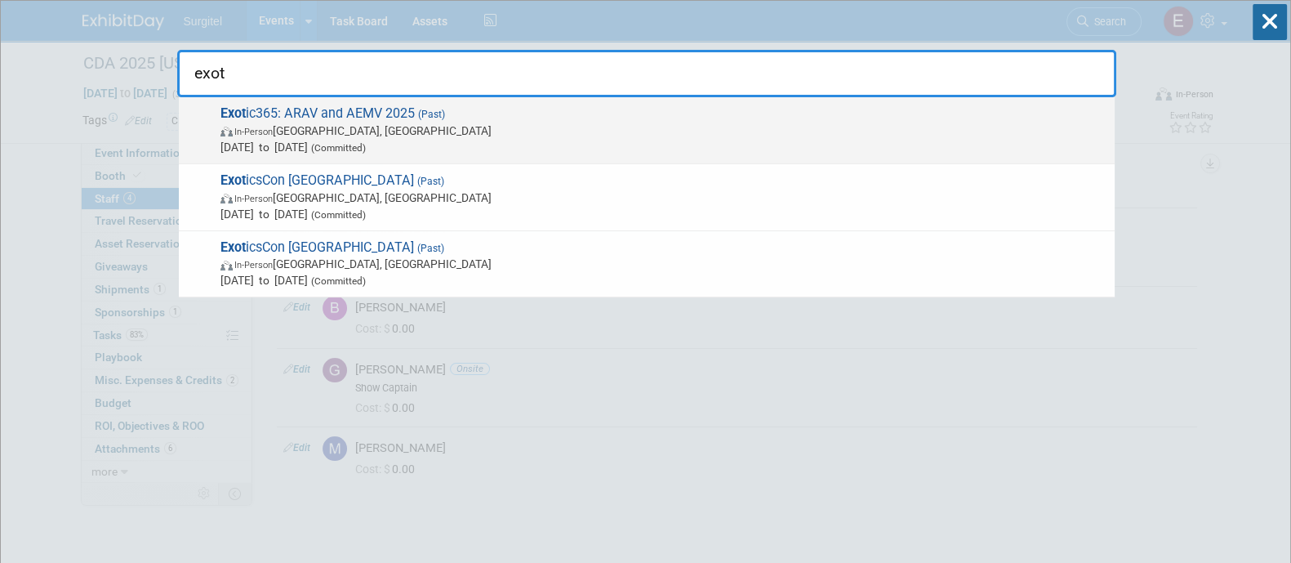
type input "exot"
click at [274, 116] on span "Exot ic365: ARAV and AEMV 2025 (Past) In-Person [GEOGRAPHIC_DATA], [GEOGRAPHIC_…" at bounding box center [661, 130] width 891 height 50
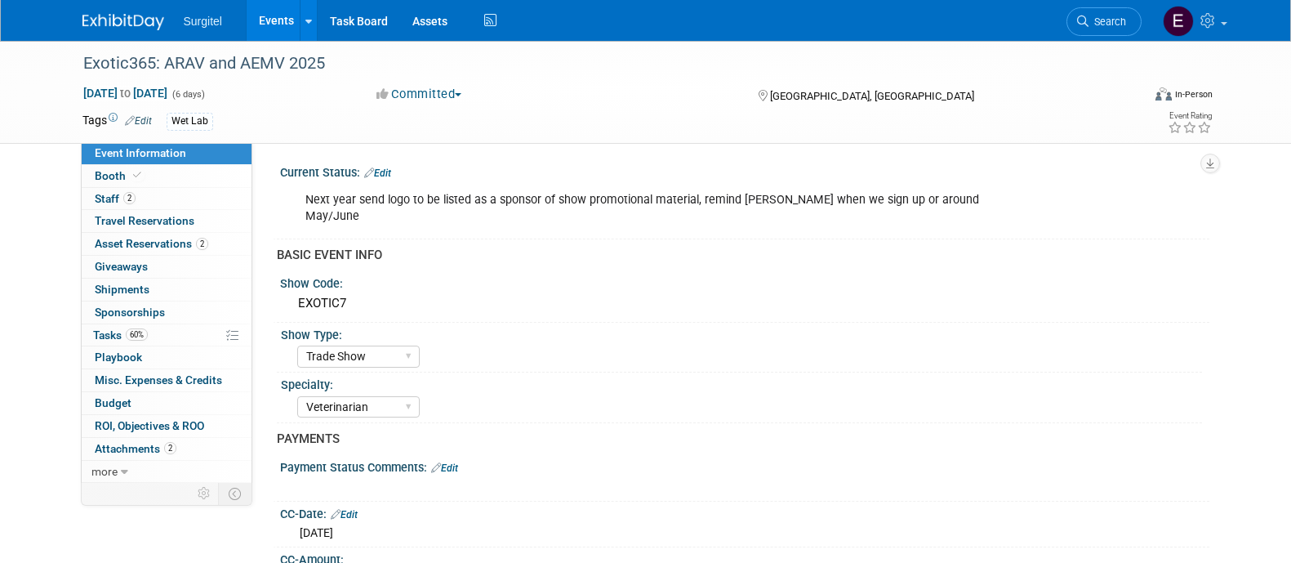
select select "Trade Show"
select select "Veterinarian"
select select "Rewards - 12003"
select select "No"
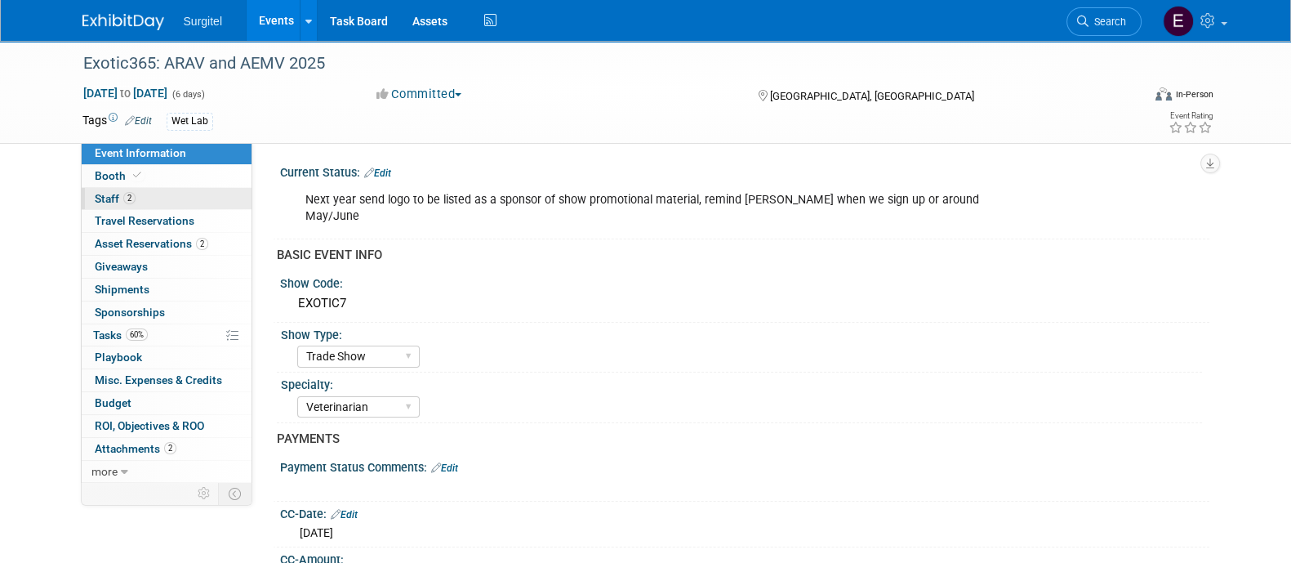
click at [141, 190] on link "2 Staff 2" at bounding box center [167, 199] width 170 height 22
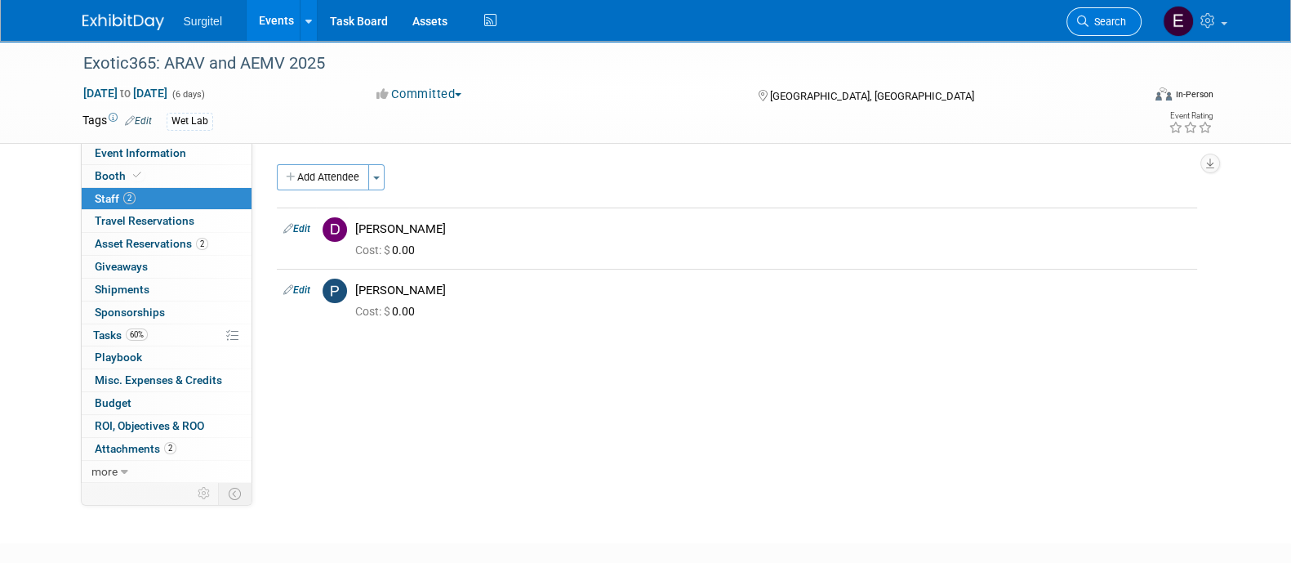
click at [1095, 24] on span "Search" at bounding box center [1108, 22] width 38 height 12
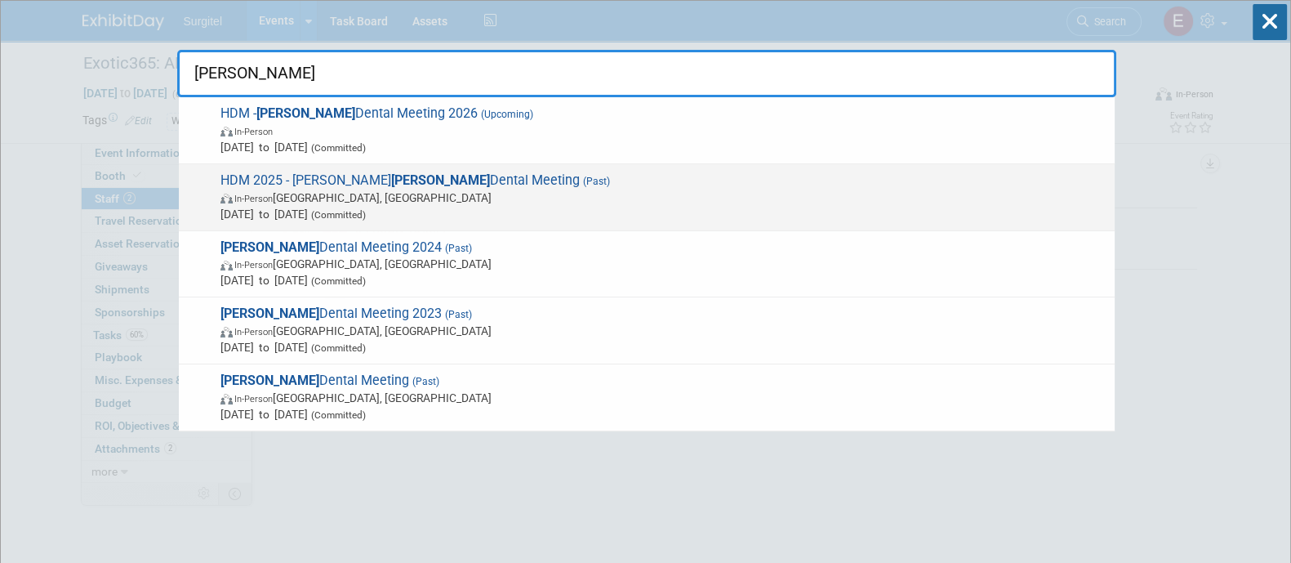
type input "hinman"
click at [303, 200] on span "In-Person Atlanta, GA" at bounding box center [664, 198] width 886 height 16
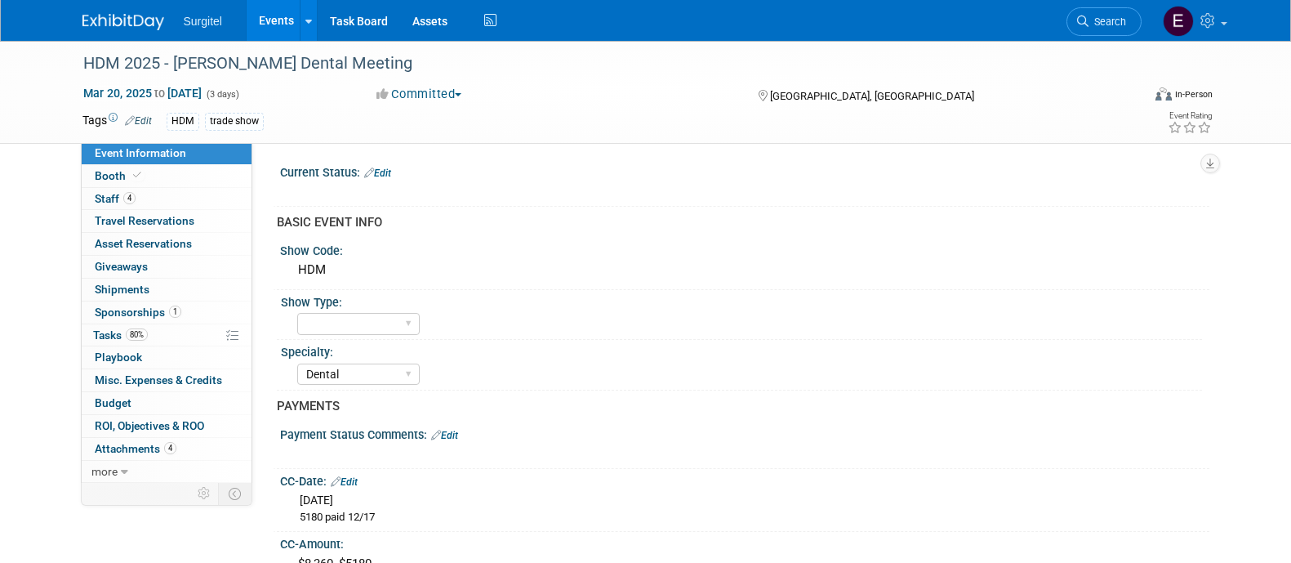
select select "Dental"
select select "Rewards - 12003"
select select "Yes"
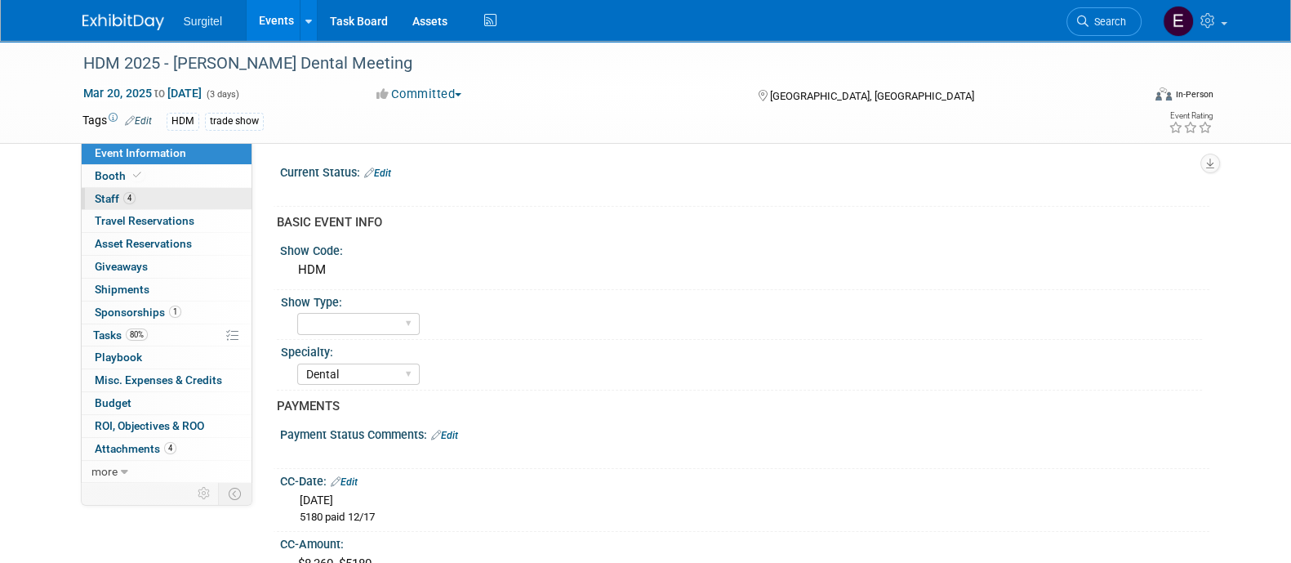
click at [163, 198] on link "4 Staff 4" at bounding box center [167, 199] width 170 height 22
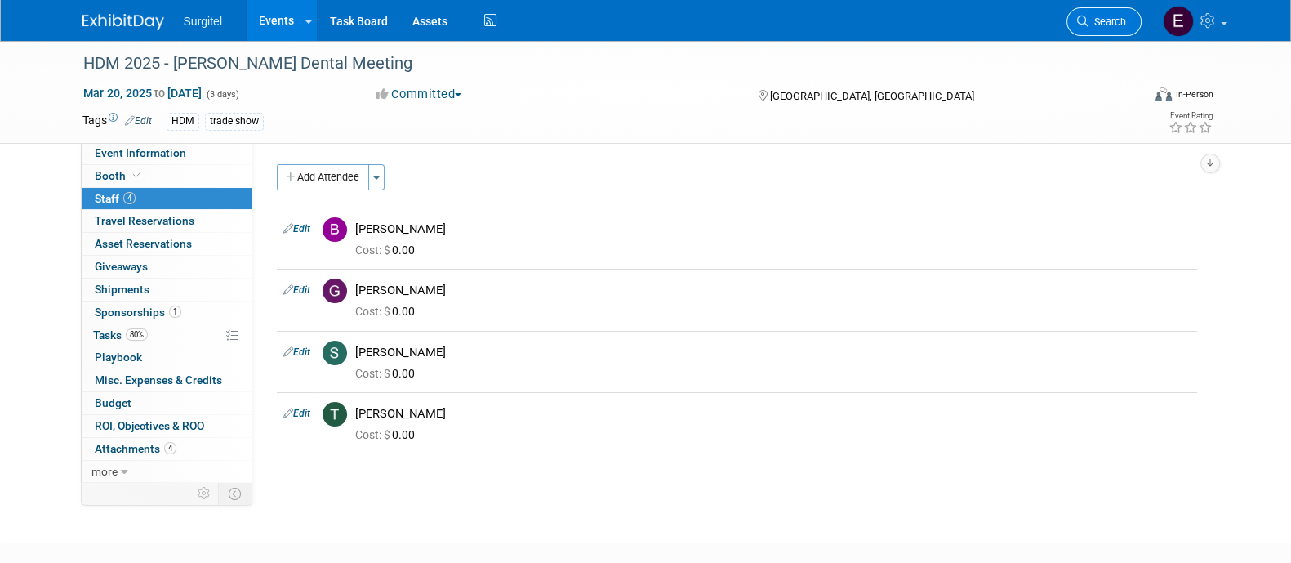
click at [1117, 22] on span "Search" at bounding box center [1108, 22] width 38 height 12
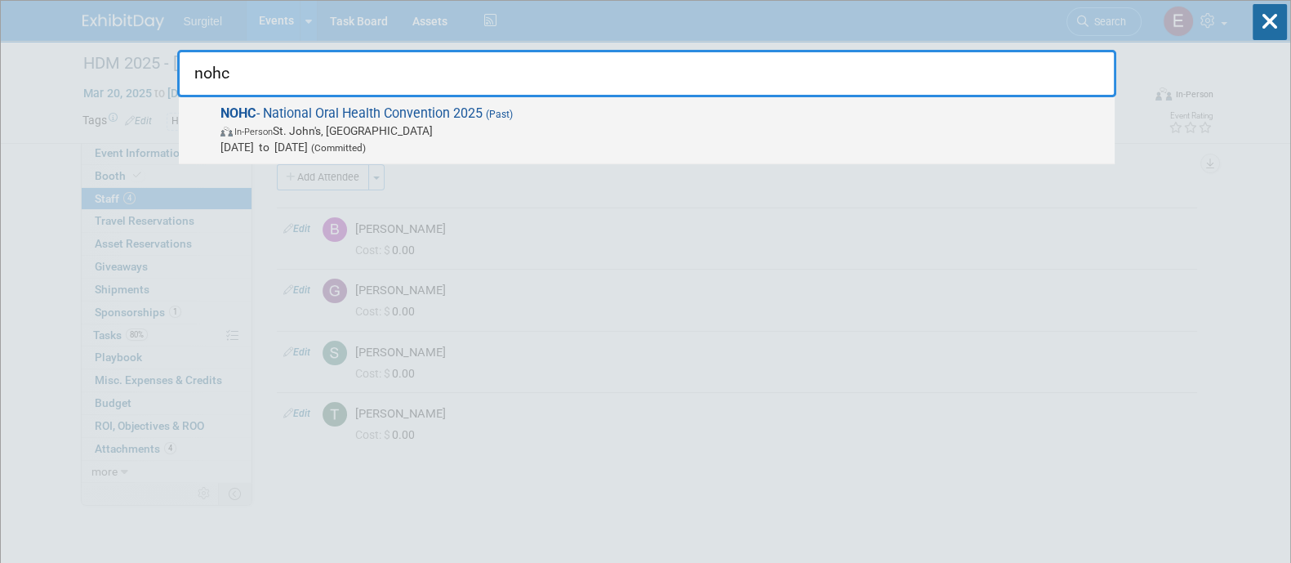
type input "nohc"
click at [796, 128] on span "In-Person St. John's, Canada" at bounding box center [664, 131] width 886 height 16
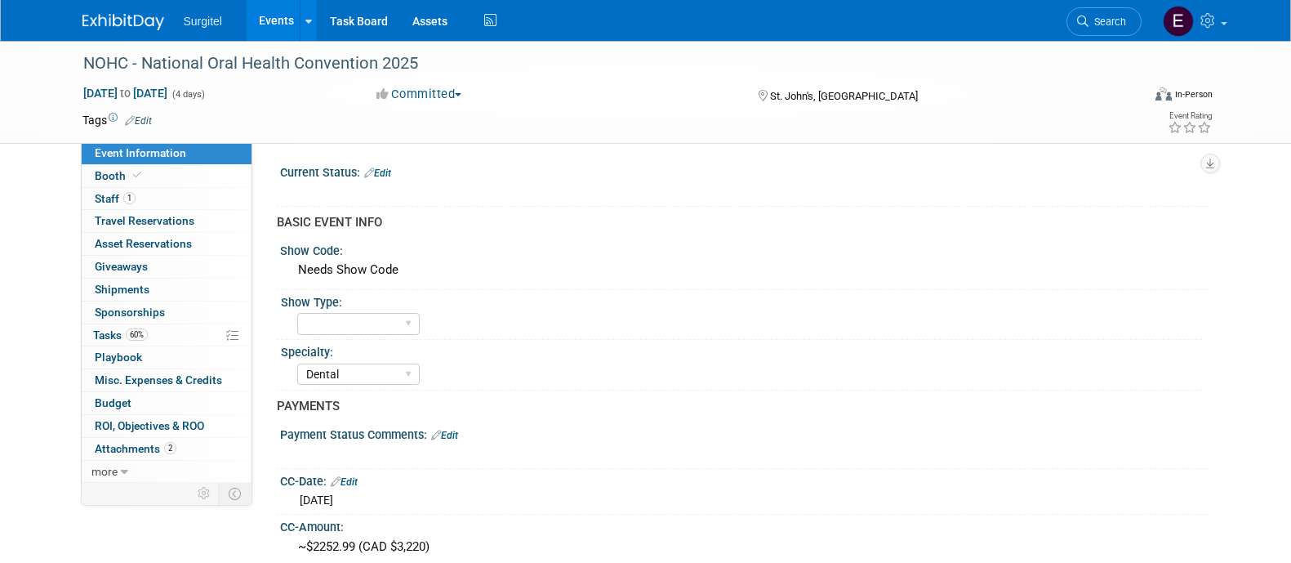
select select "Dental"
select select "Business Cash - 7359"
select select "Yes"
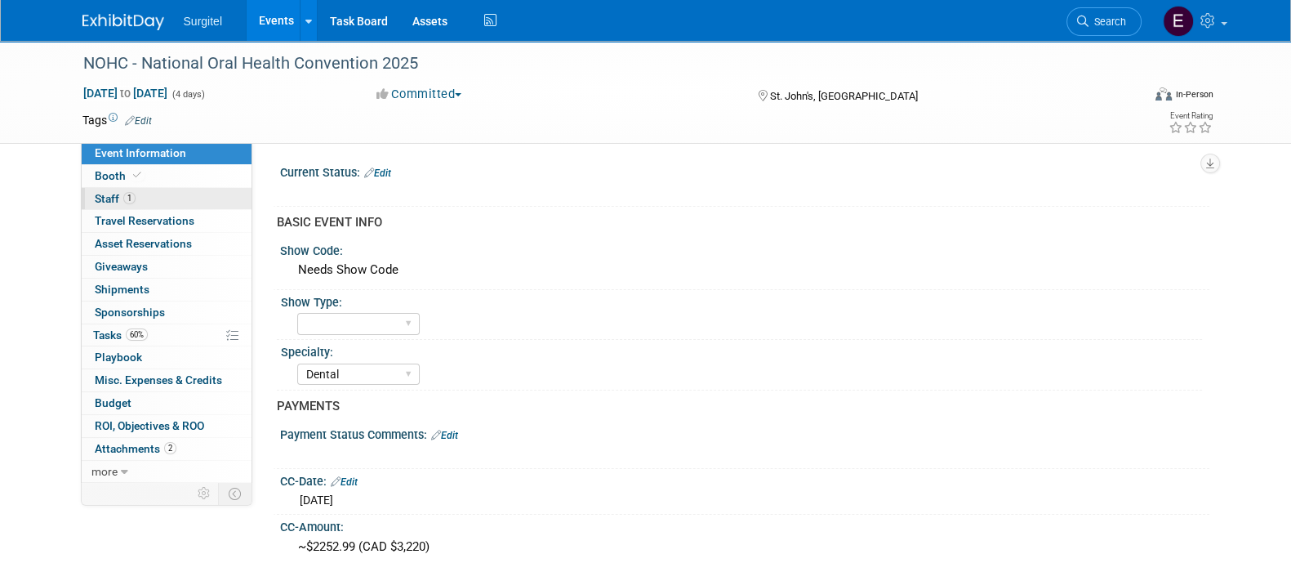
click at [225, 202] on link "1 Staff 1" at bounding box center [167, 199] width 170 height 22
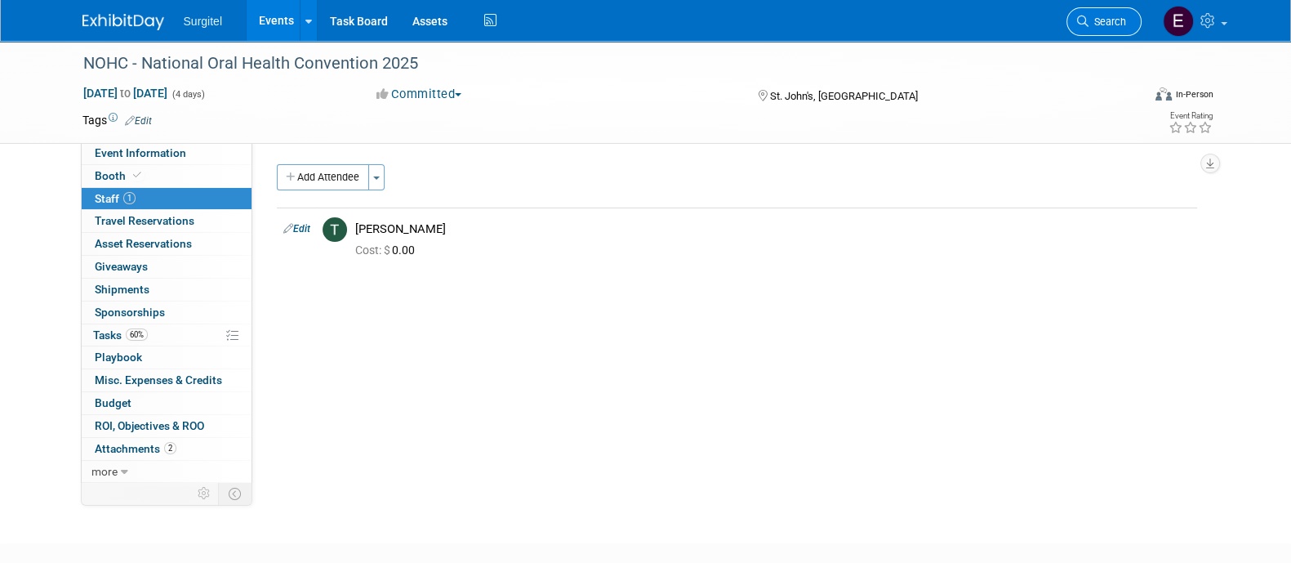
click at [1115, 17] on span "Search" at bounding box center [1108, 22] width 38 height 12
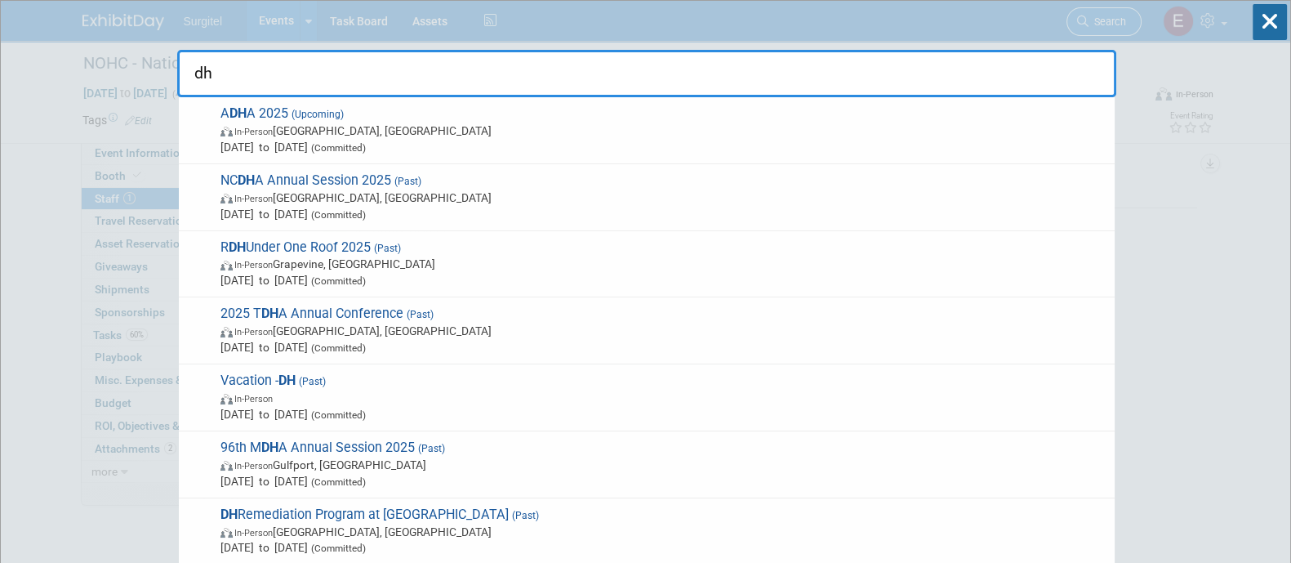
type input "d"
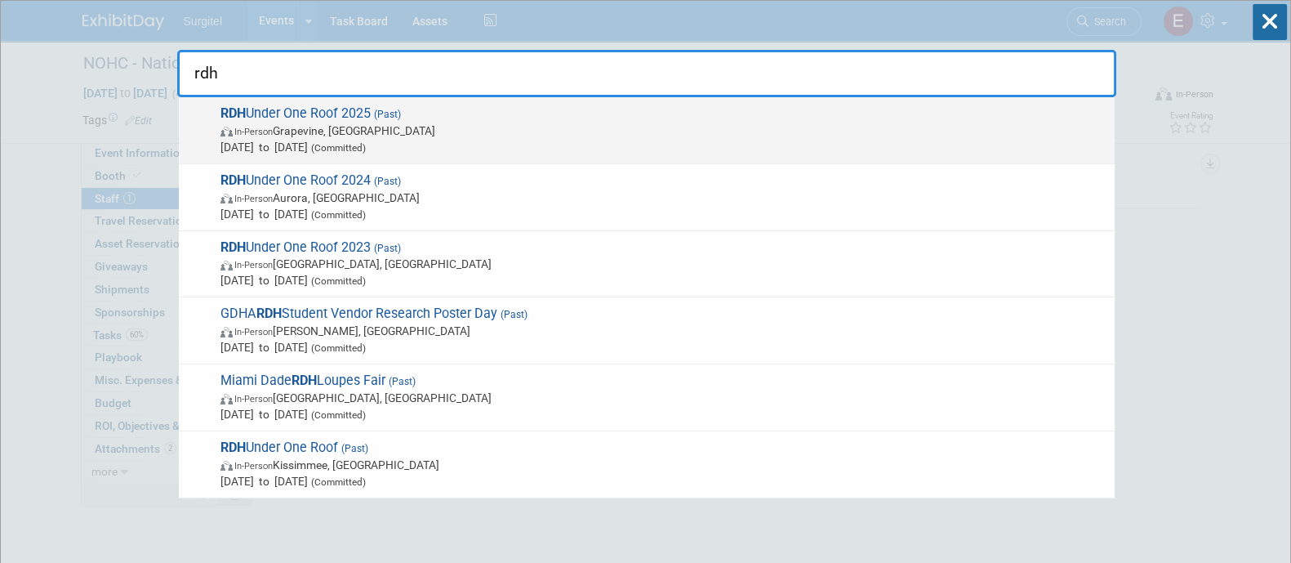
type input "rdh"
click at [462, 151] on span "Jul 18, 2025 to Jul 20, 2025 (Committed)" at bounding box center [664, 147] width 886 height 16
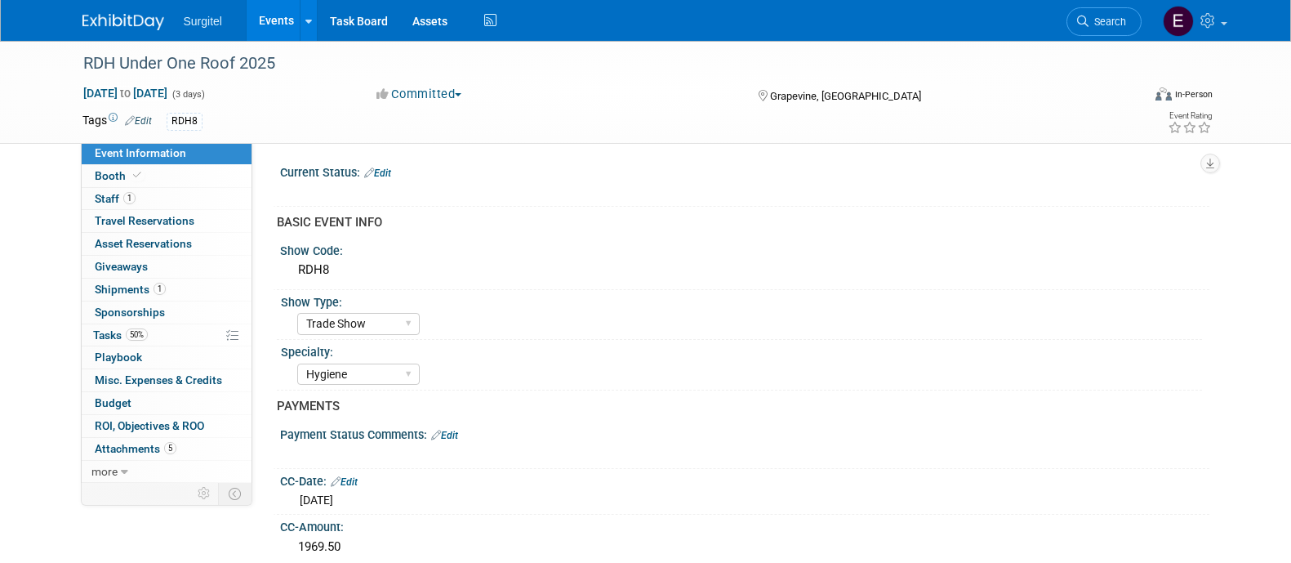
select select "Trade Show"
select select "Hygiene"
select select "Rewards - 12003"
select select "No"
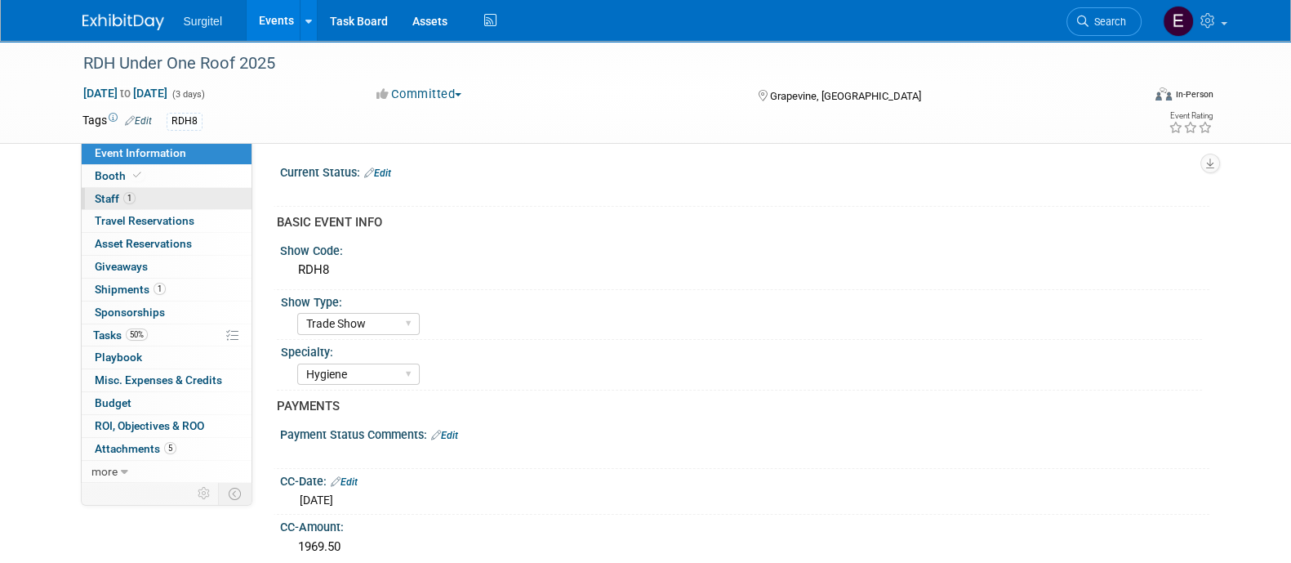
click at [163, 197] on link "1 Staff 1" at bounding box center [167, 199] width 170 height 22
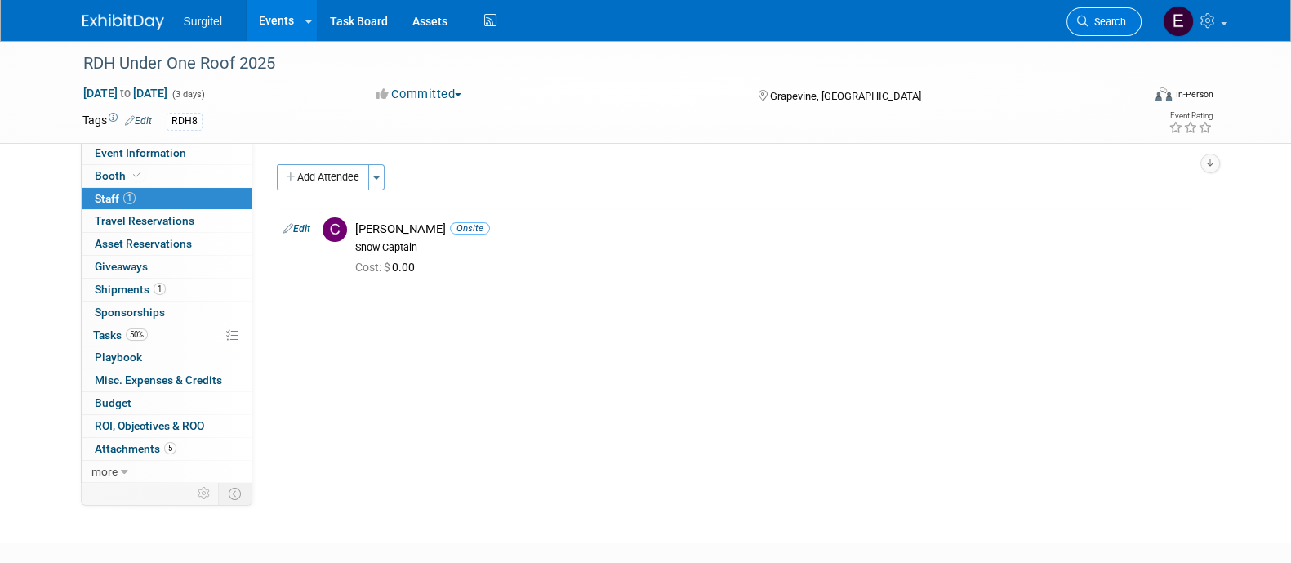
click at [1102, 10] on link "Search" at bounding box center [1104, 21] width 75 height 29
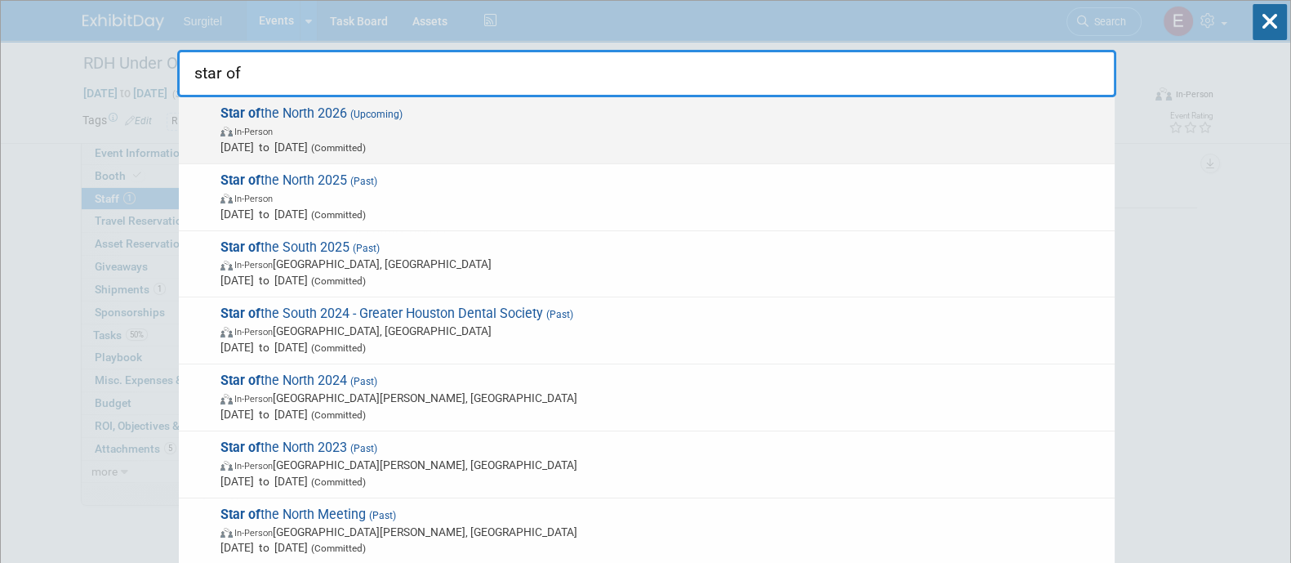
type input "star of"
click at [944, 145] on span "Apr 23, 2026 to Apr 25, 2026 (Committed)" at bounding box center [664, 147] width 886 height 16
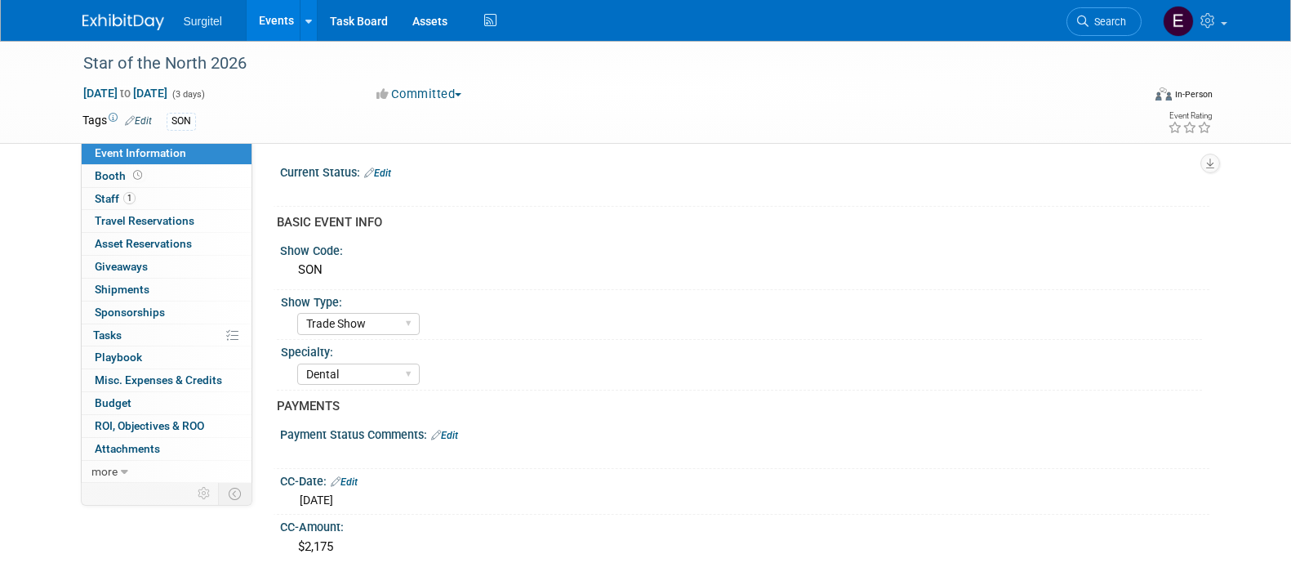
select select "Trade Show"
select select "Dental"
select select "SkyMiles - 93008"
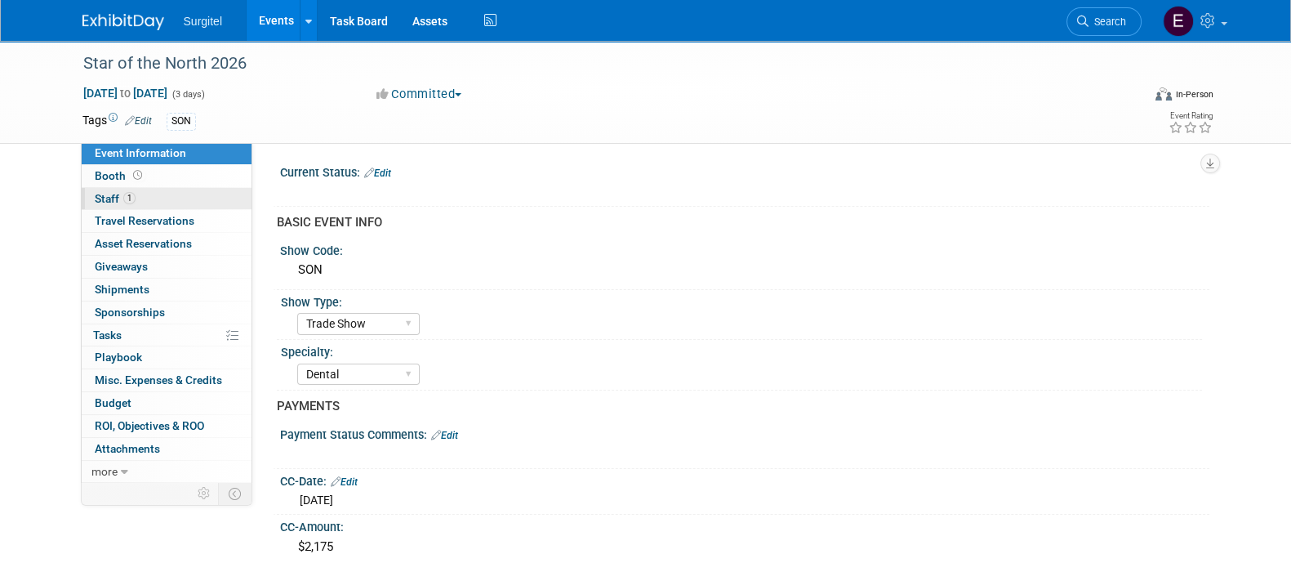
click at [179, 198] on link "1 Staff 1" at bounding box center [167, 199] width 170 height 22
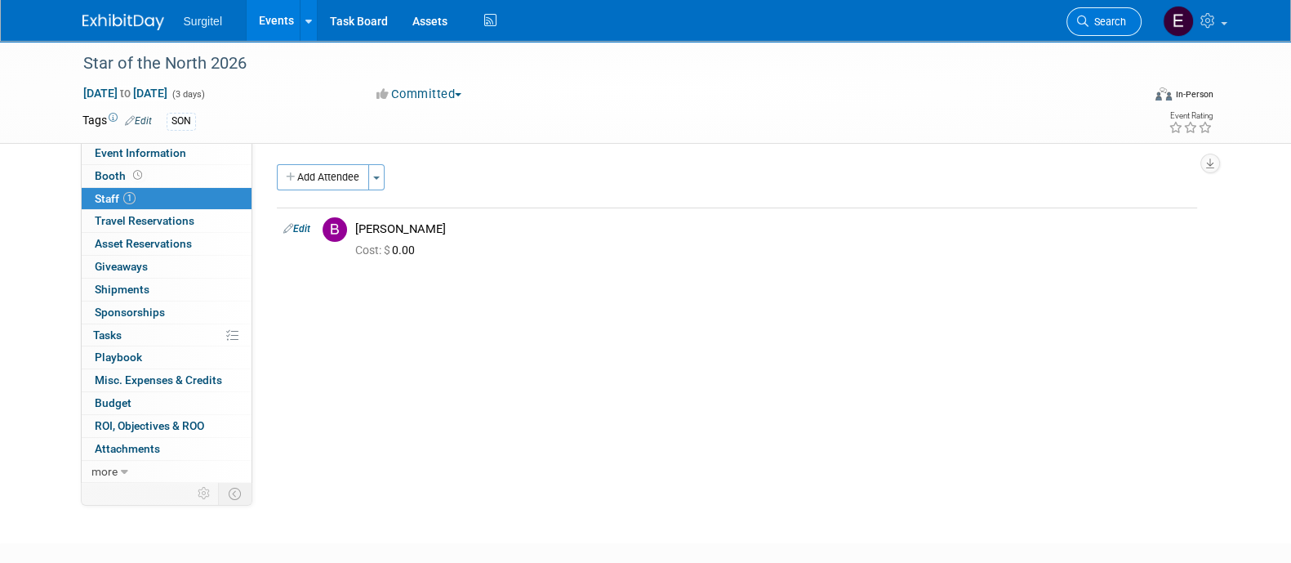
click at [1101, 21] on span "Search" at bounding box center [1108, 22] width 38 height 12
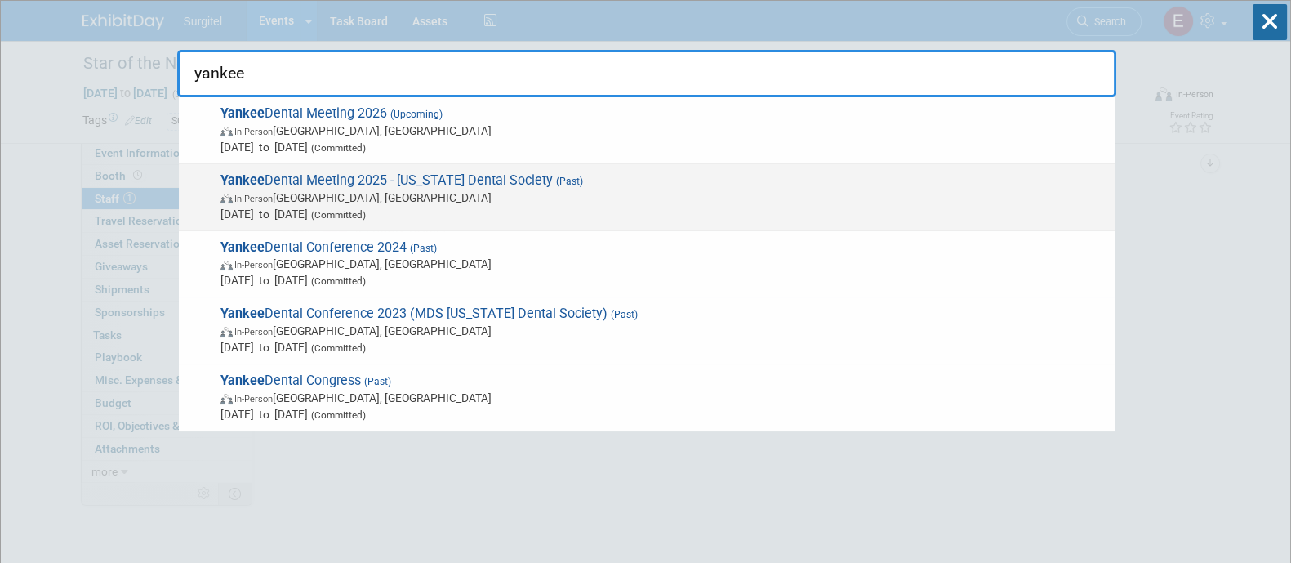
type input "yankee"
click at [817, 202] on span "In-Person Boston, MA" at bounding box center [664, 198] width 886 height 16
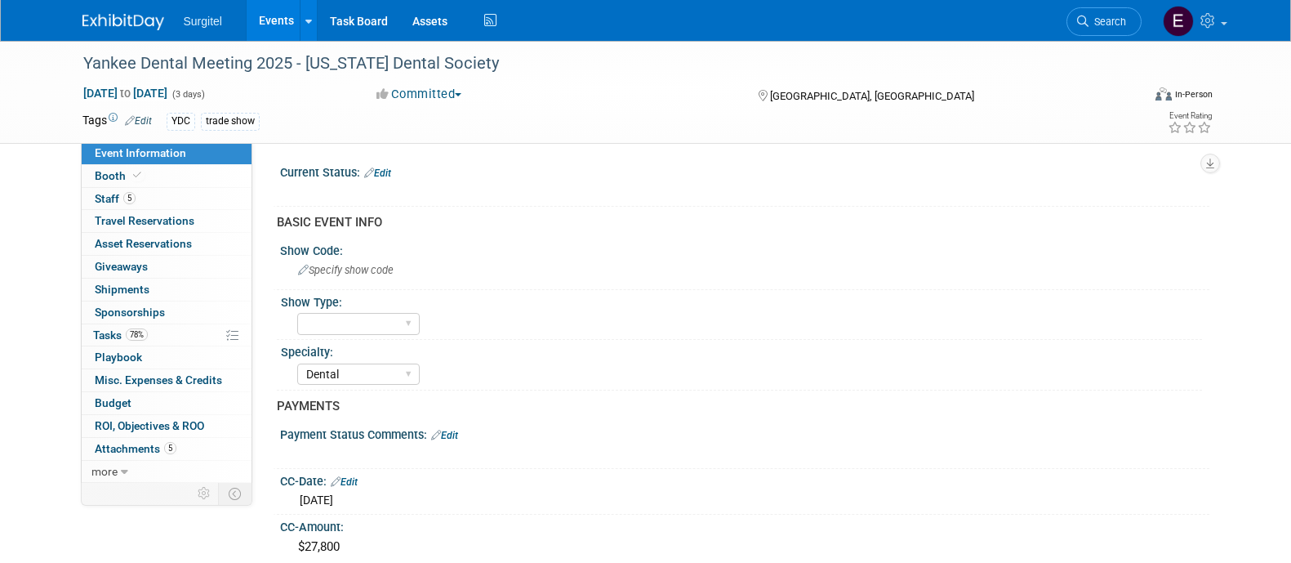
select select "Dental"
select select "Rewards - 12003"
select select "Yes"
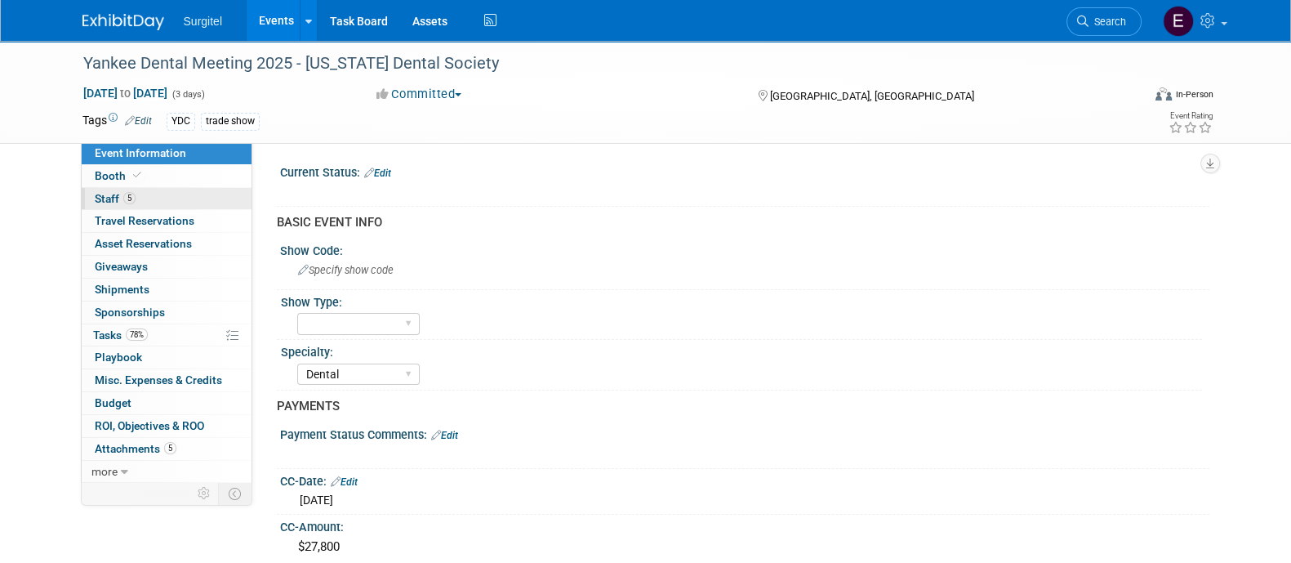
click at [147, 196] on link "5 Staff 5" at bounding box center [167, 199] width 170 height 22
